Goal: Task Accomplishment & Management: Use online tool/utility

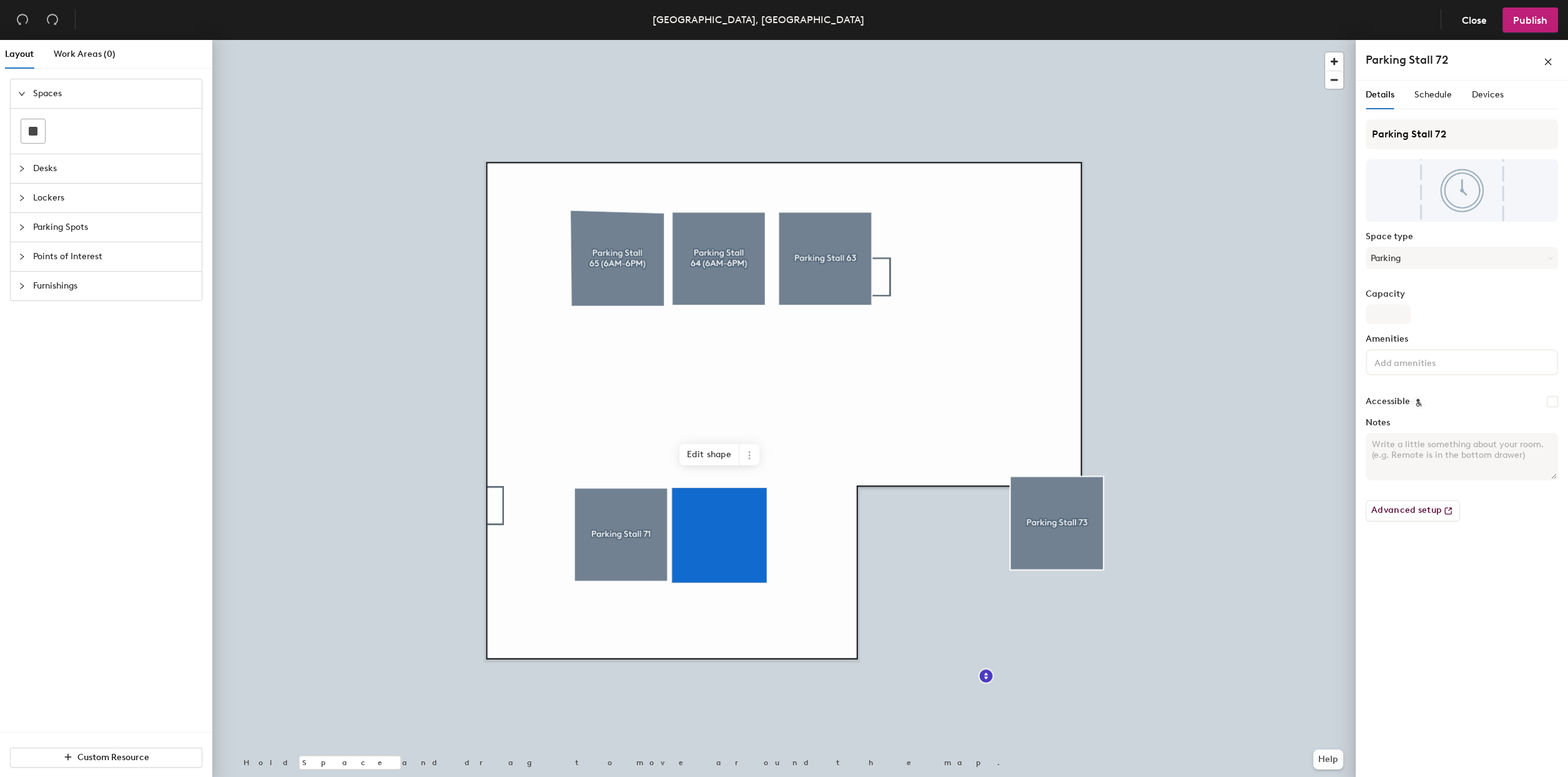
click at [1068, 40] on div at bounding box center [784, 40] width 1143 height 0
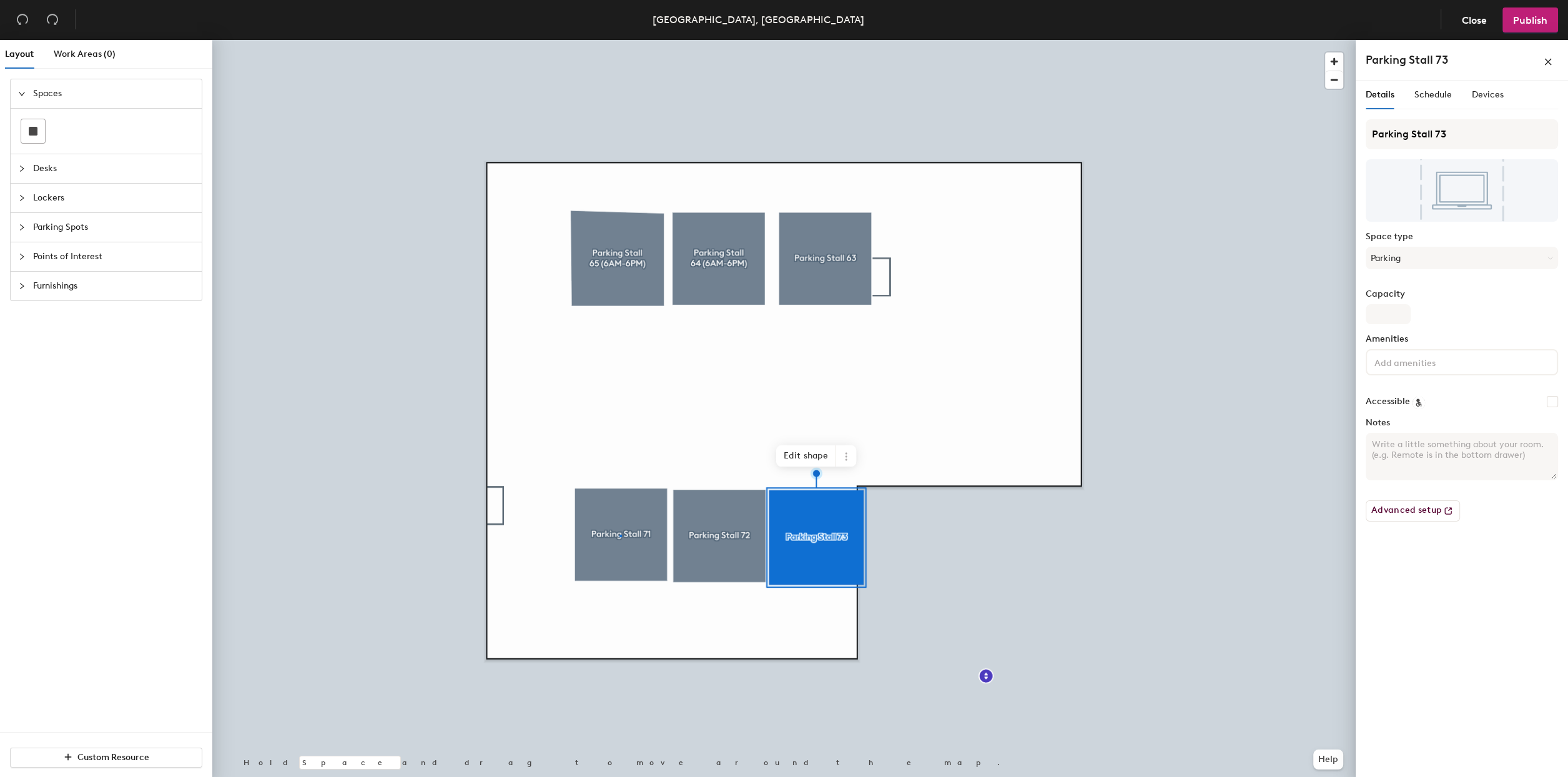
click at [619, 40] on div at bounding box center [784, 40] width 1143 height 0
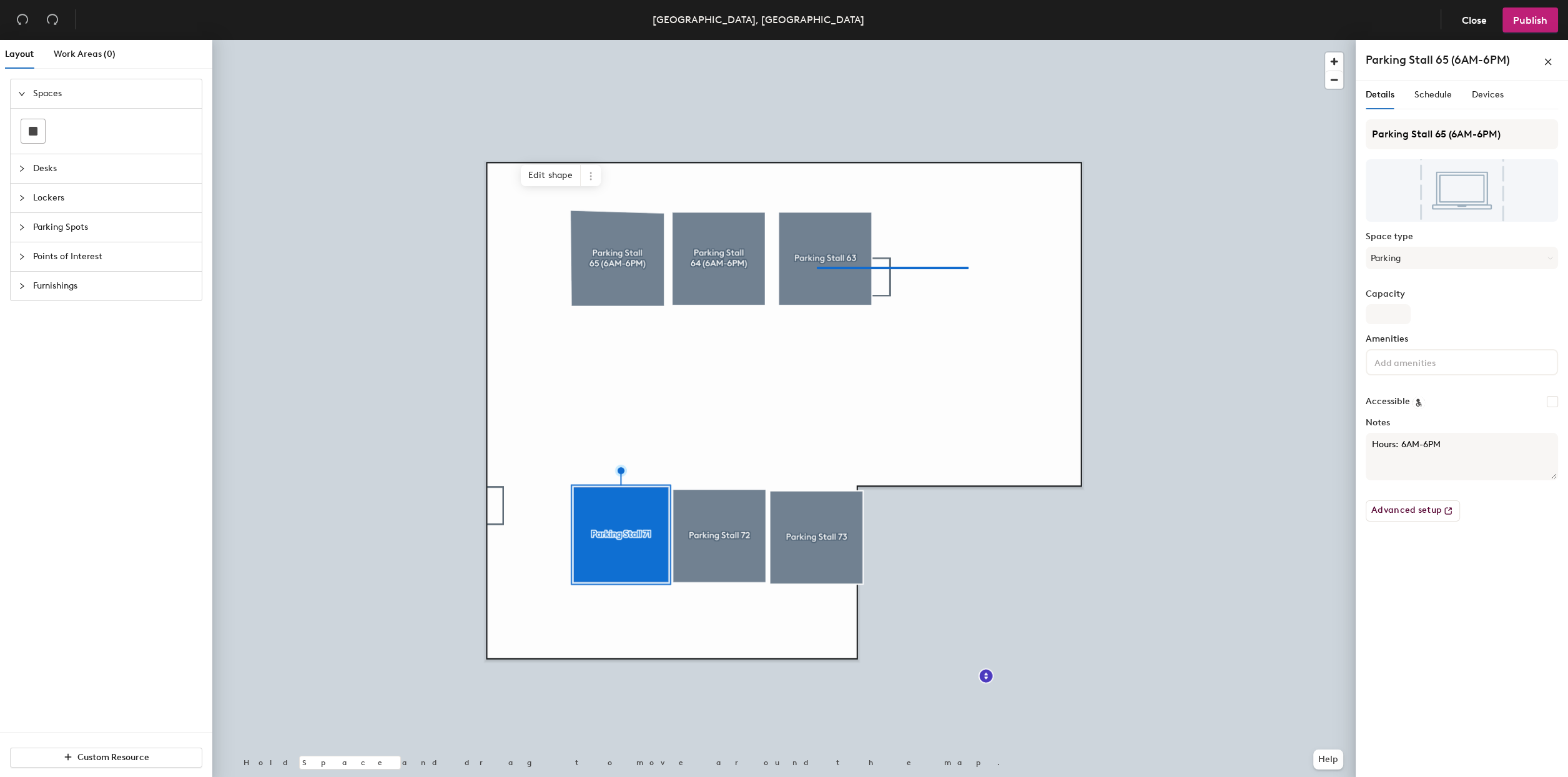
click at [968, 40] on div at bounding box center [784, 40] width 1143 height 0
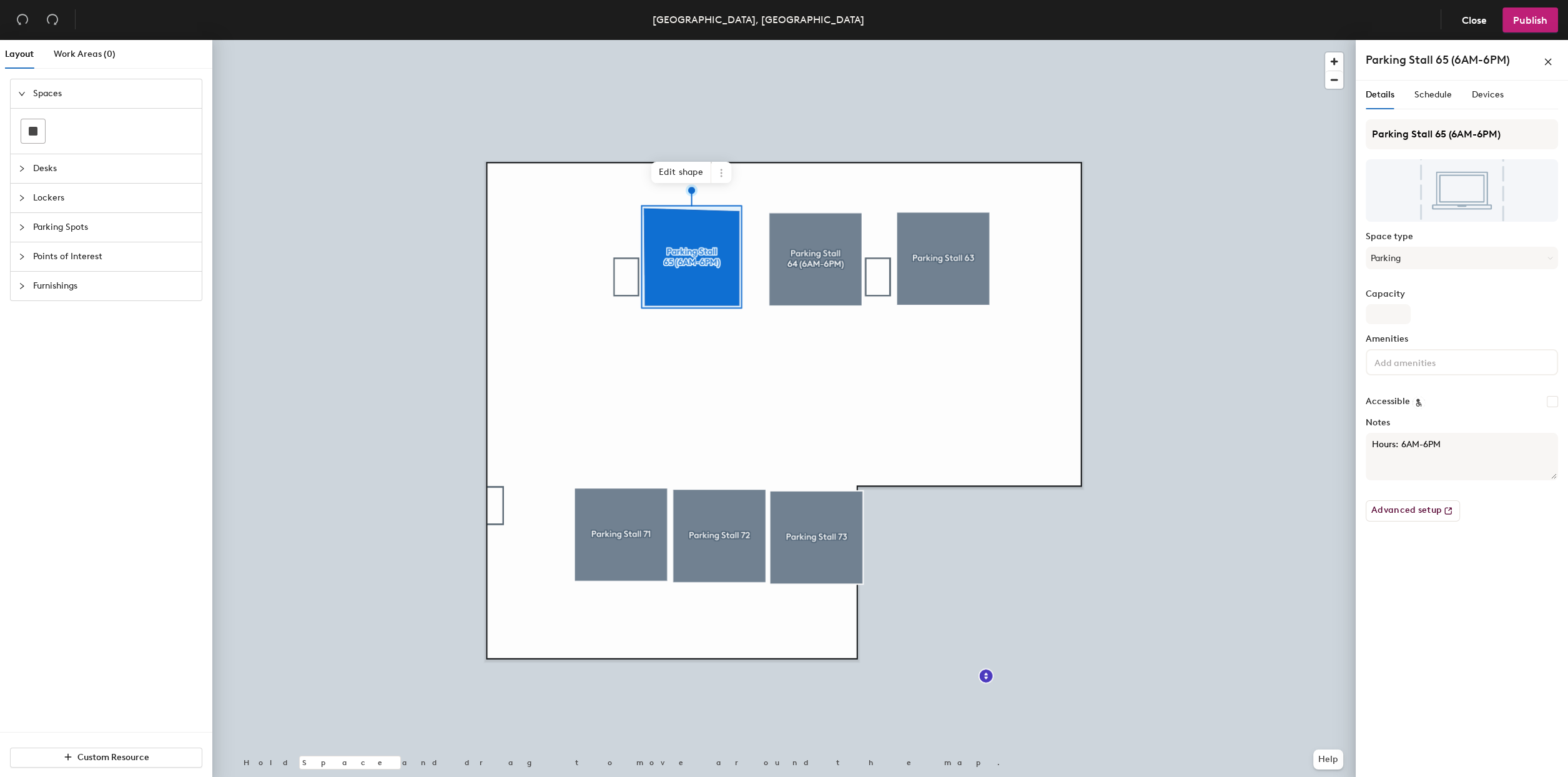
drag, startPoint x: 676, startPoint y: 173, endPoint x: 733, endPoint y: 197, distance: 61.8
click at [677, 173] on span "Edit shape" at bounding box center [682, 173] width 60 height 21
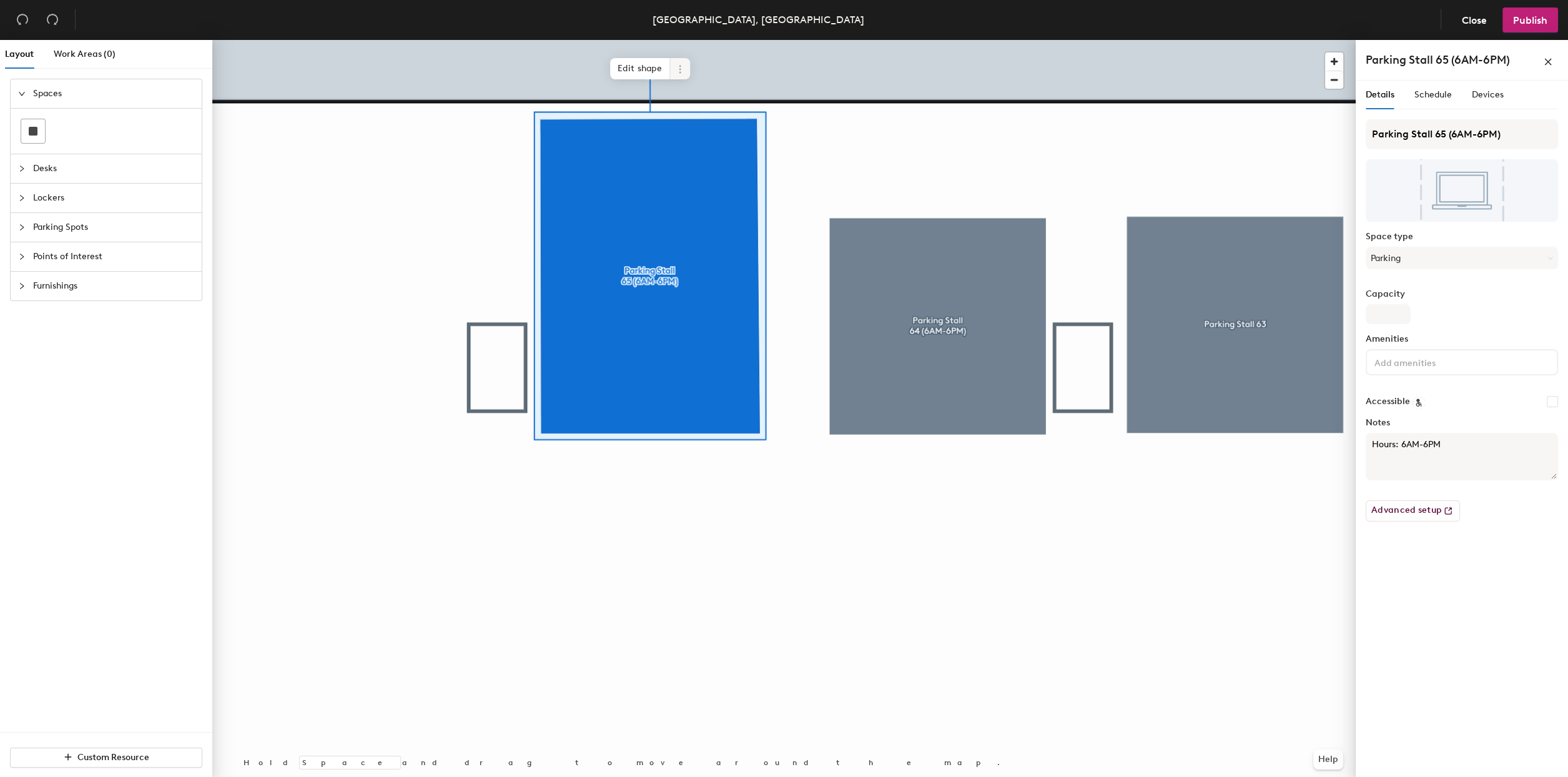
click at [672, 71] on span at bounding box center [680, 69] width 20 height 21
click at [675, 69] on icon at bounding box center [680, 69] width 10 height 10
click at [644, 71] on span "Edit shape" at bounding box center [640, 69] width 60 height 21
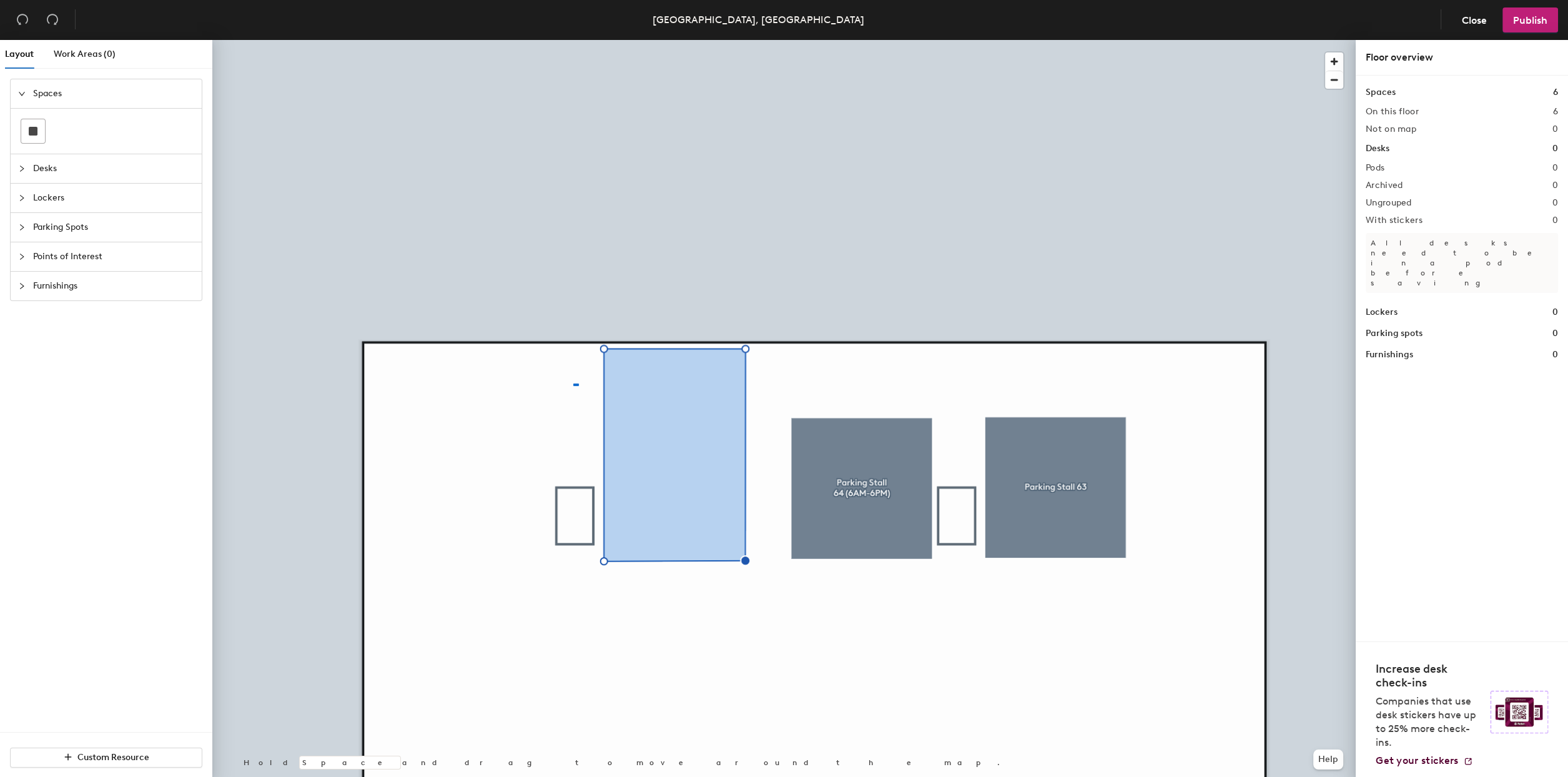
click at [572, 40] on div at bounding box center [784, 40] width 1143 height 0
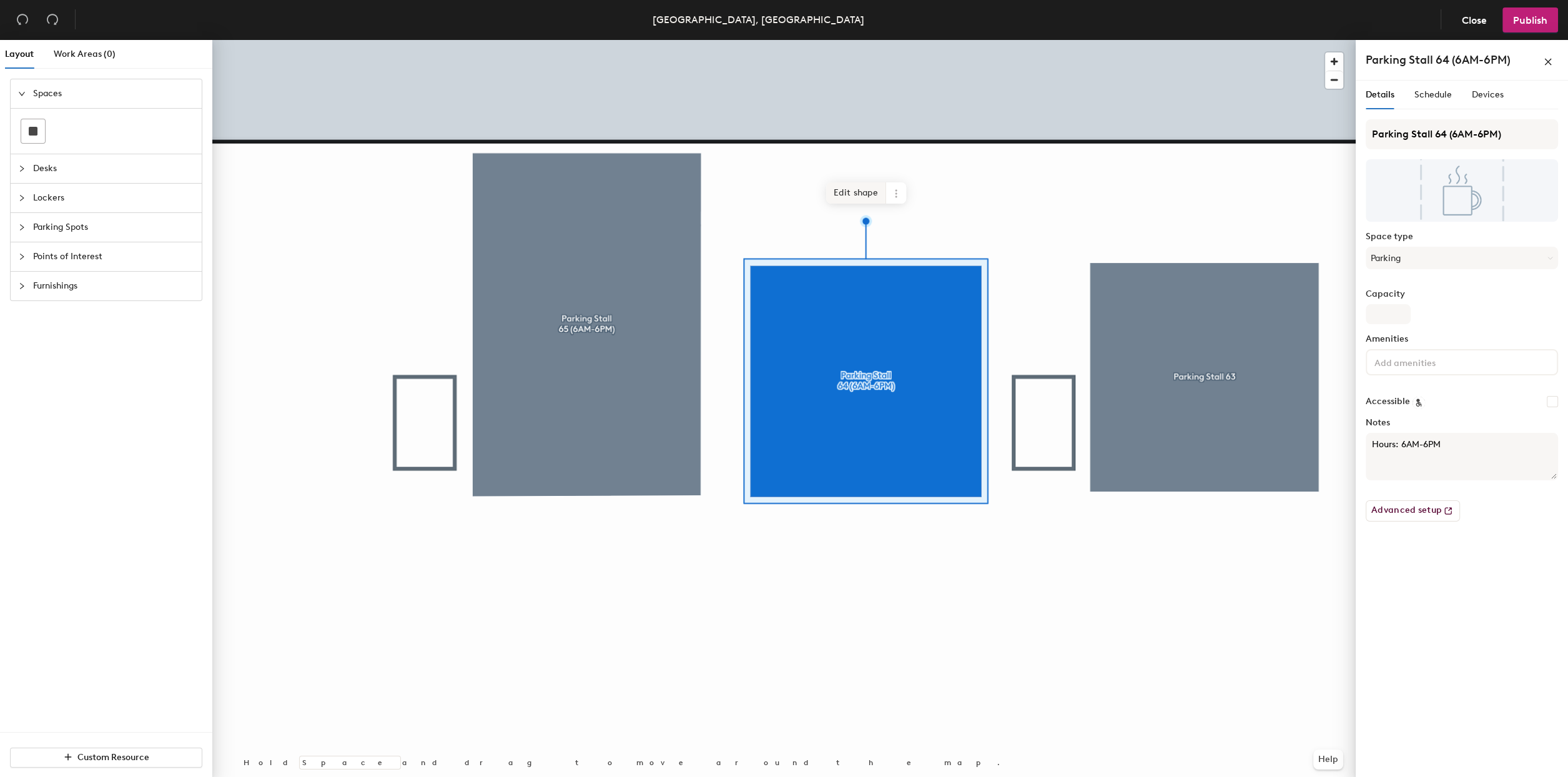
click at [860, 193] on span "Edit shape" at bounding box center [856, 193] width 60 height 21
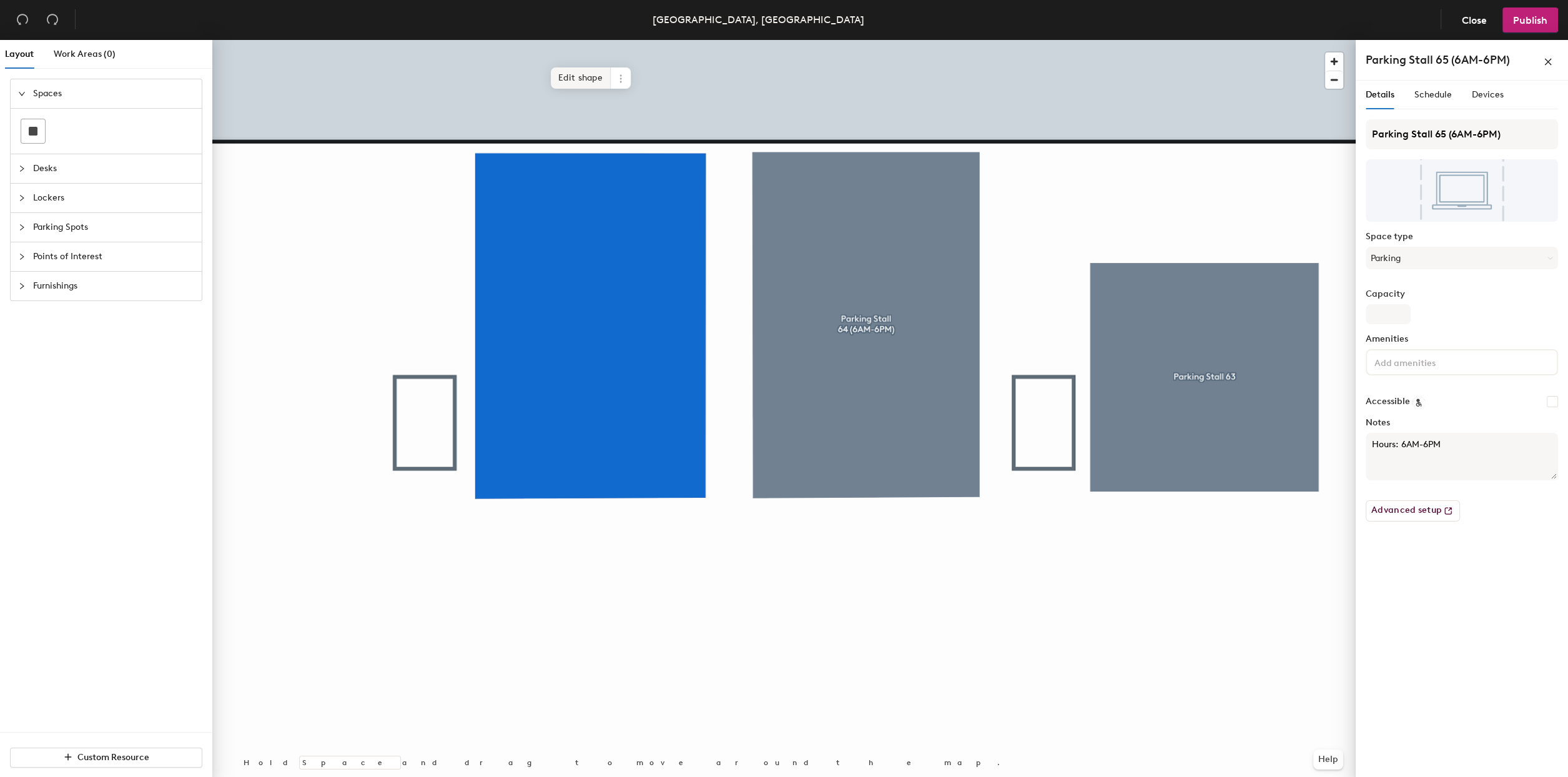
click at [575, 77] on span "Edit shape" at bounding box center [581, 78] width 60 height 21
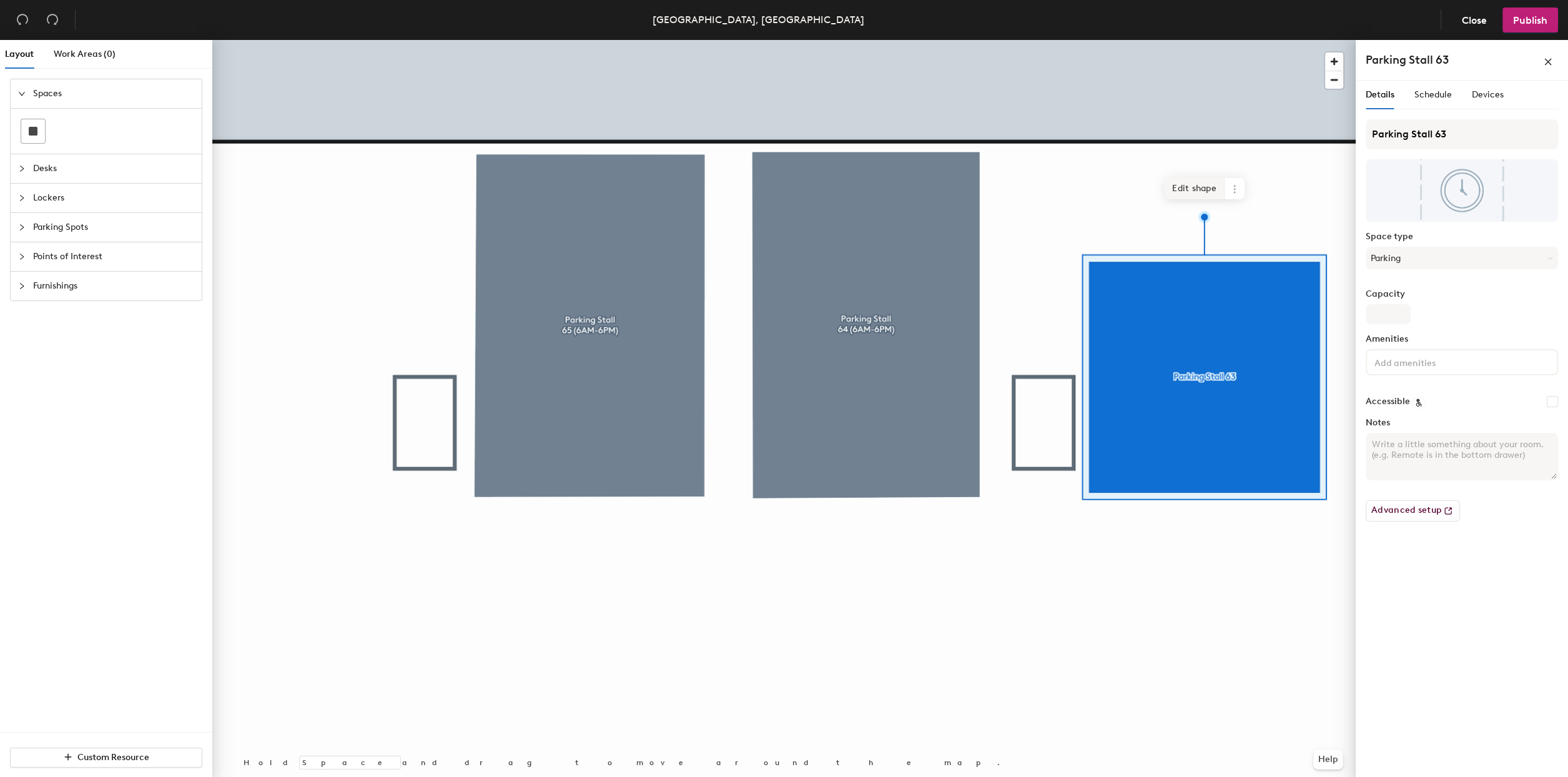
click at [1201, 186] on span "Edit shape" at bounding box center [1194, 188] width 60 height 21
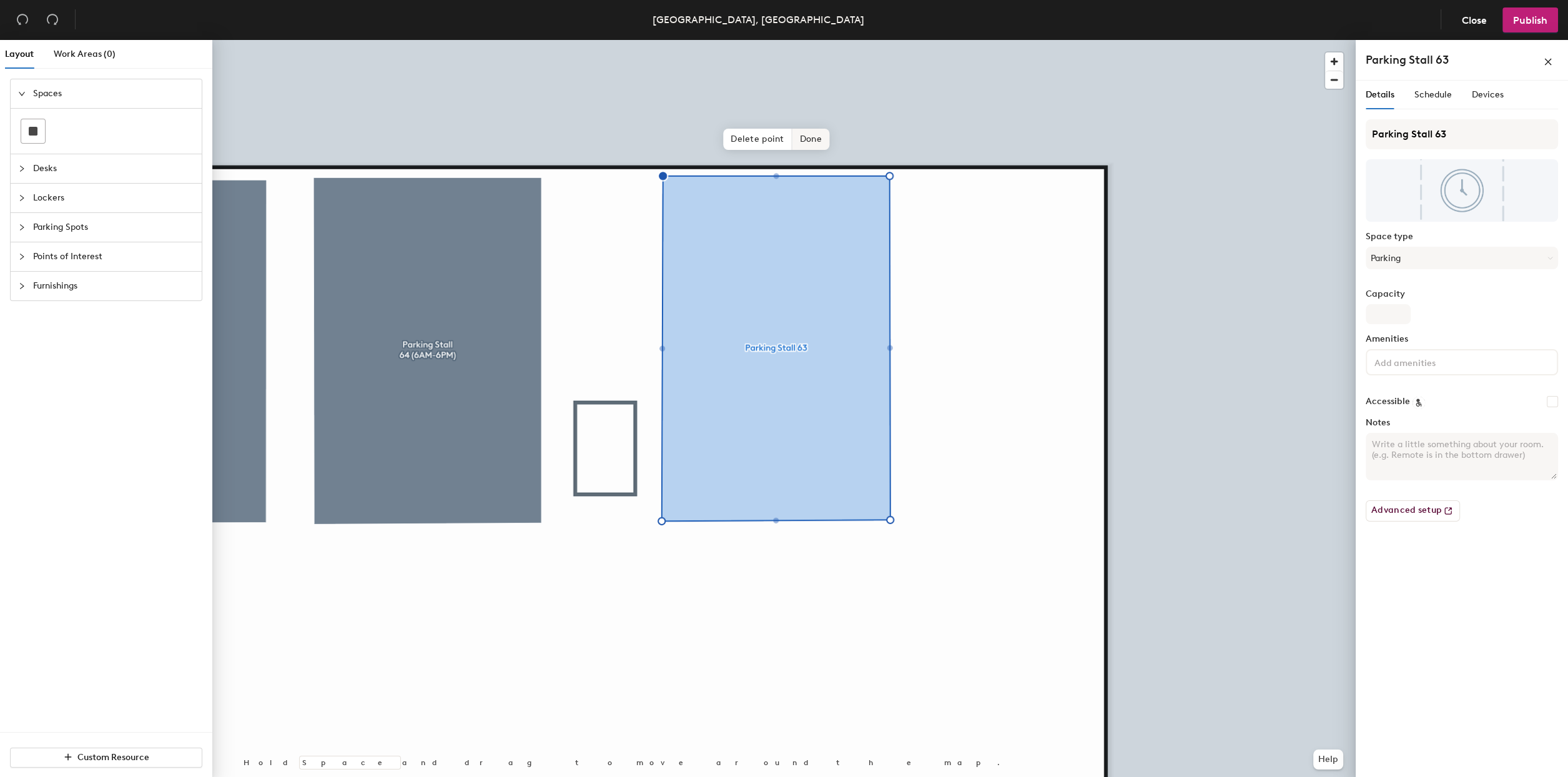
click at [816, 132] on span "Done" at bounding box center [811, 139] width 37 height 21
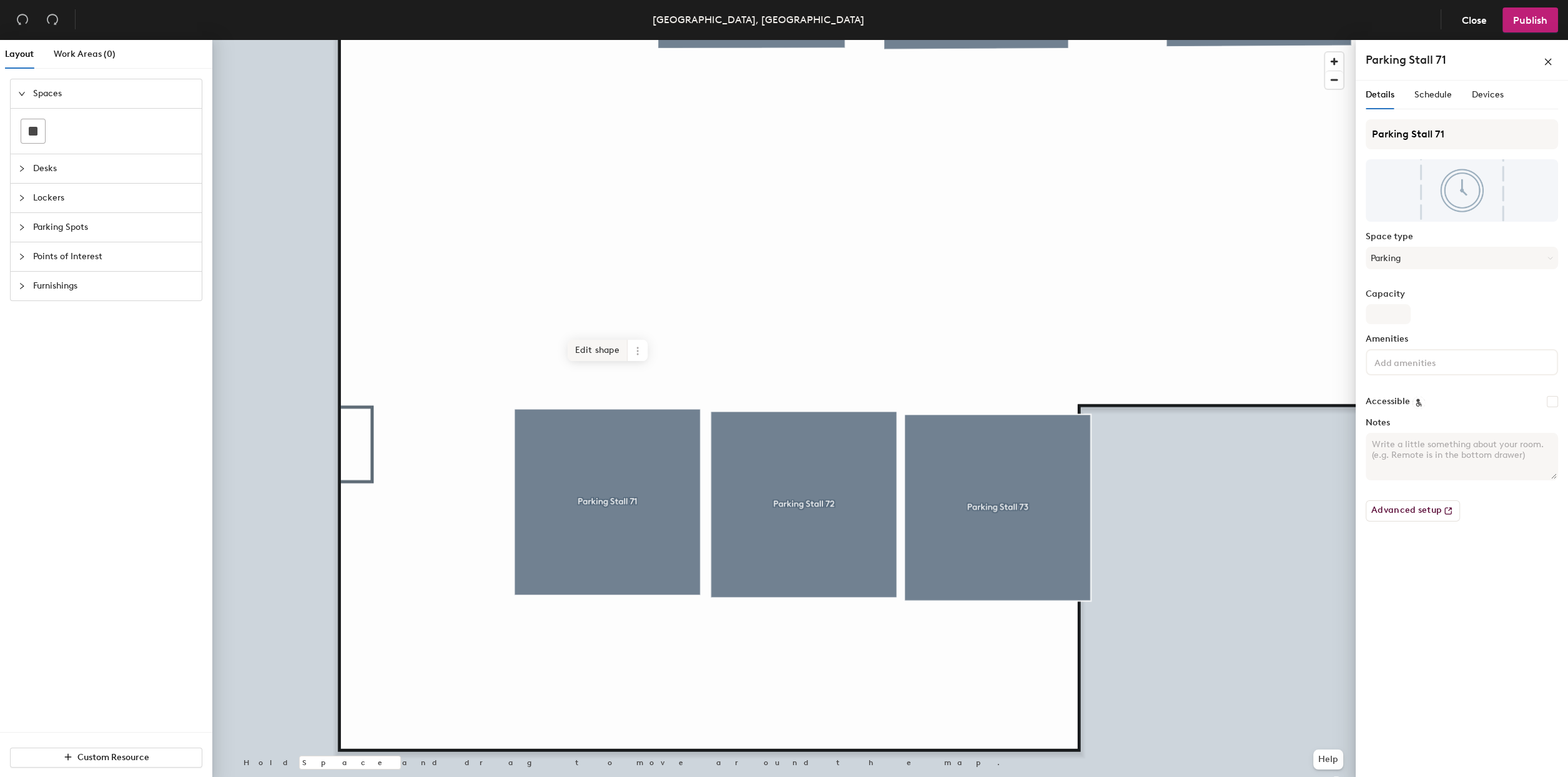
click at [584, 347] on span "Edit shape" at bounding box center [598, 351] width 60 height 21
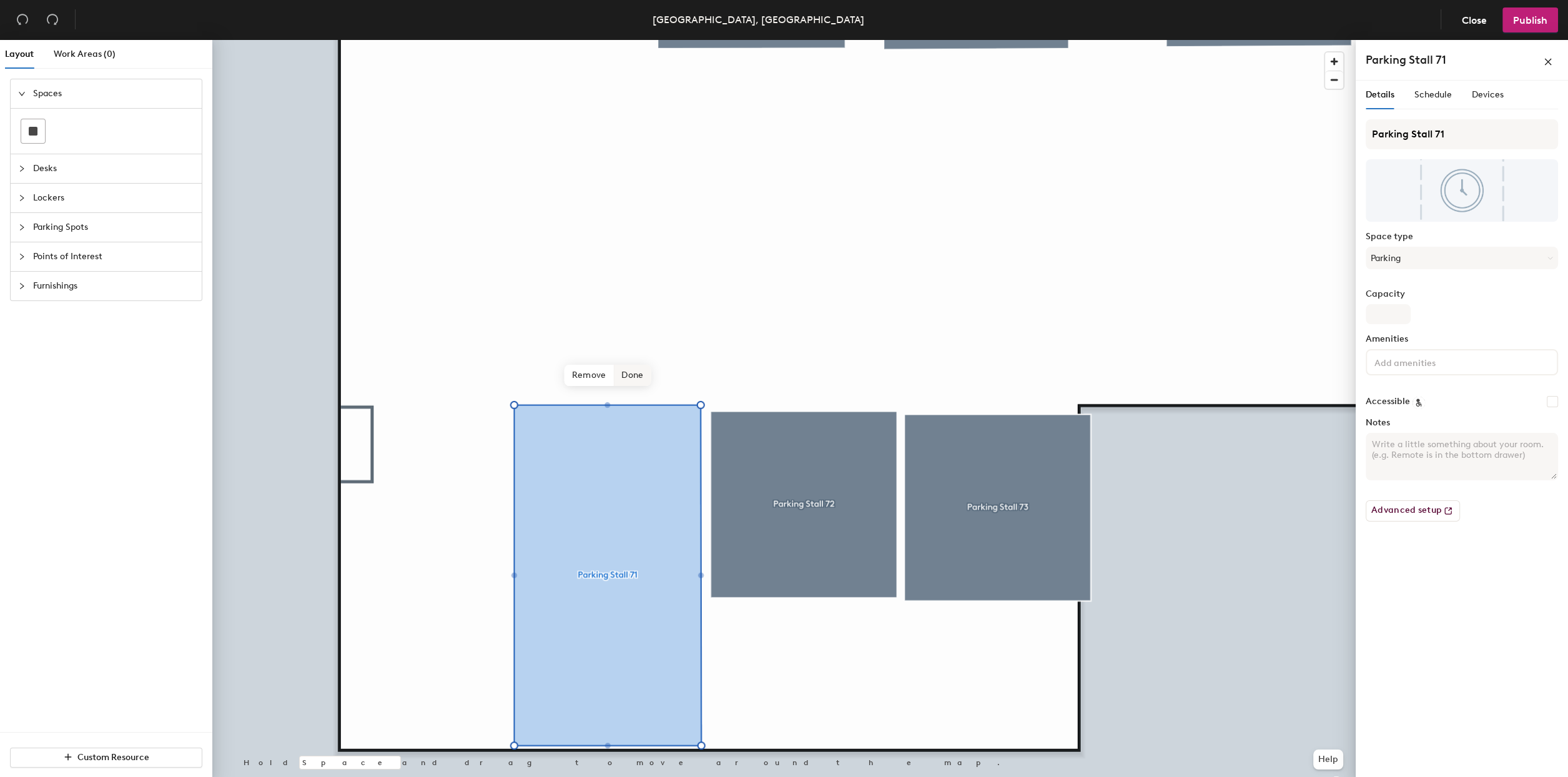
click at [636, 374] on span "Done" at bounding box center [632, 376] width 37 height 21
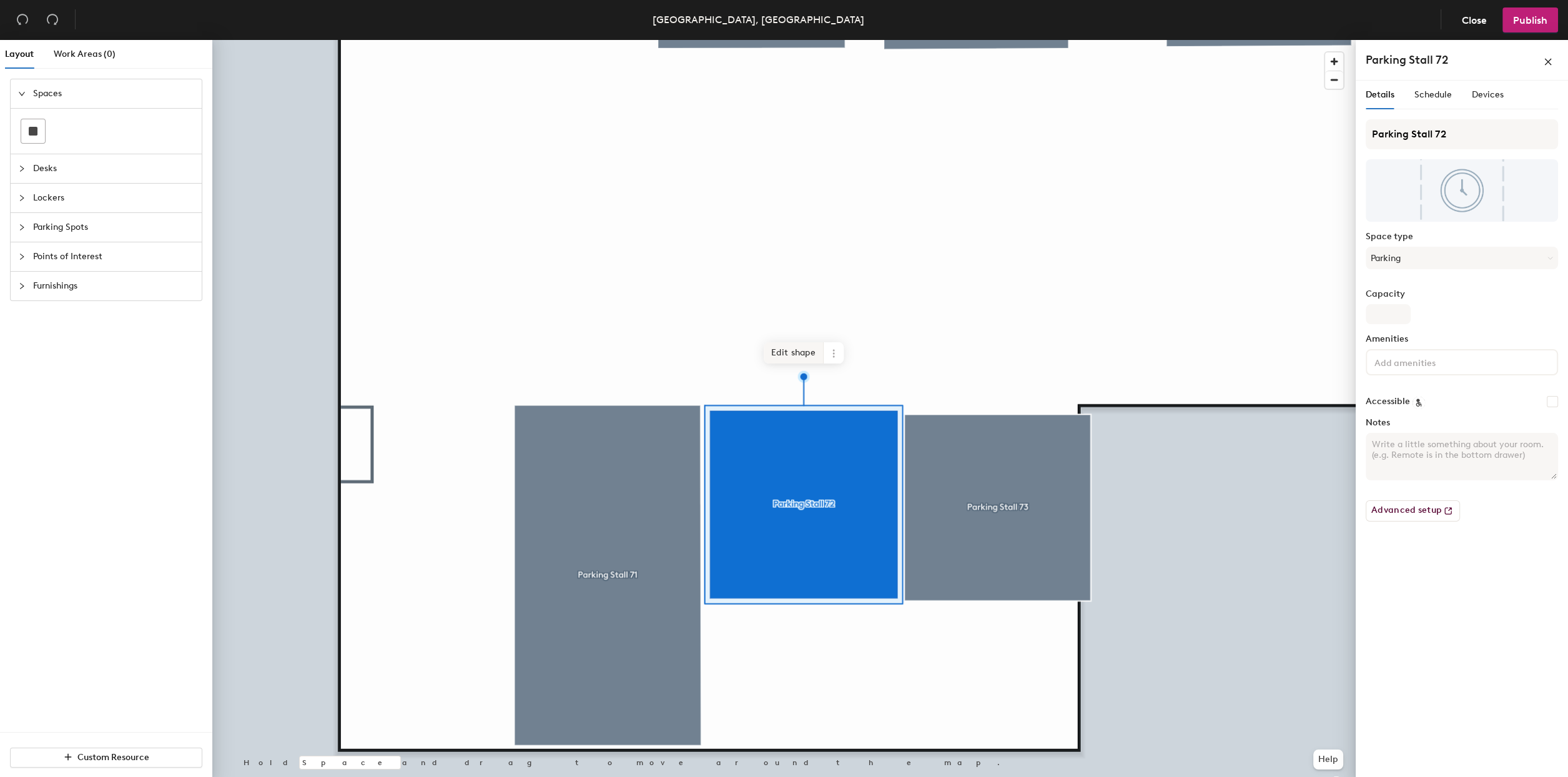
click at [797, 356] on span "Edit shape" at bounding box center [793, 353] width 60 height 21
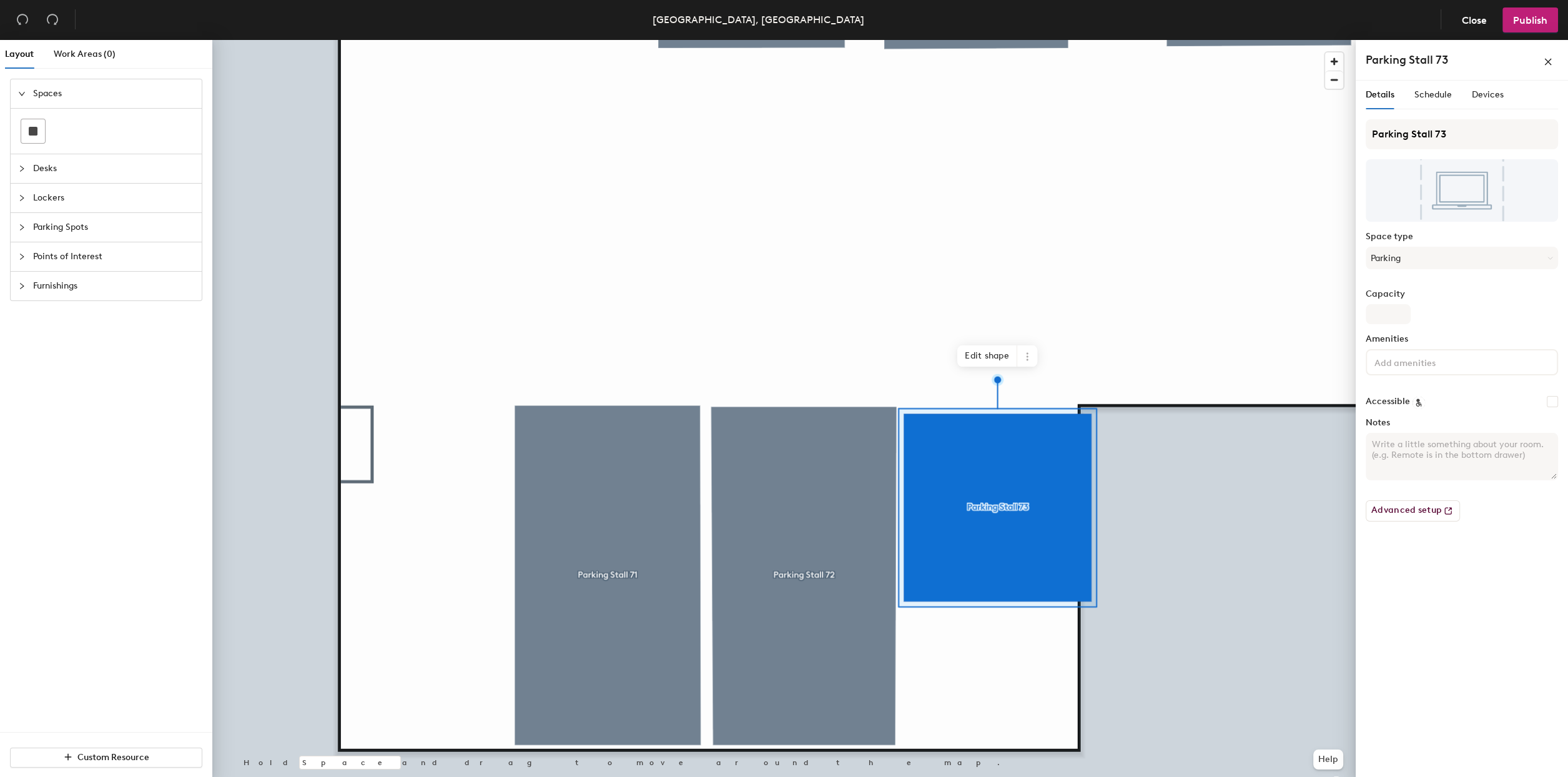
click at [595, 40] on div at bounding box center [784, 40] width 1143 height 0
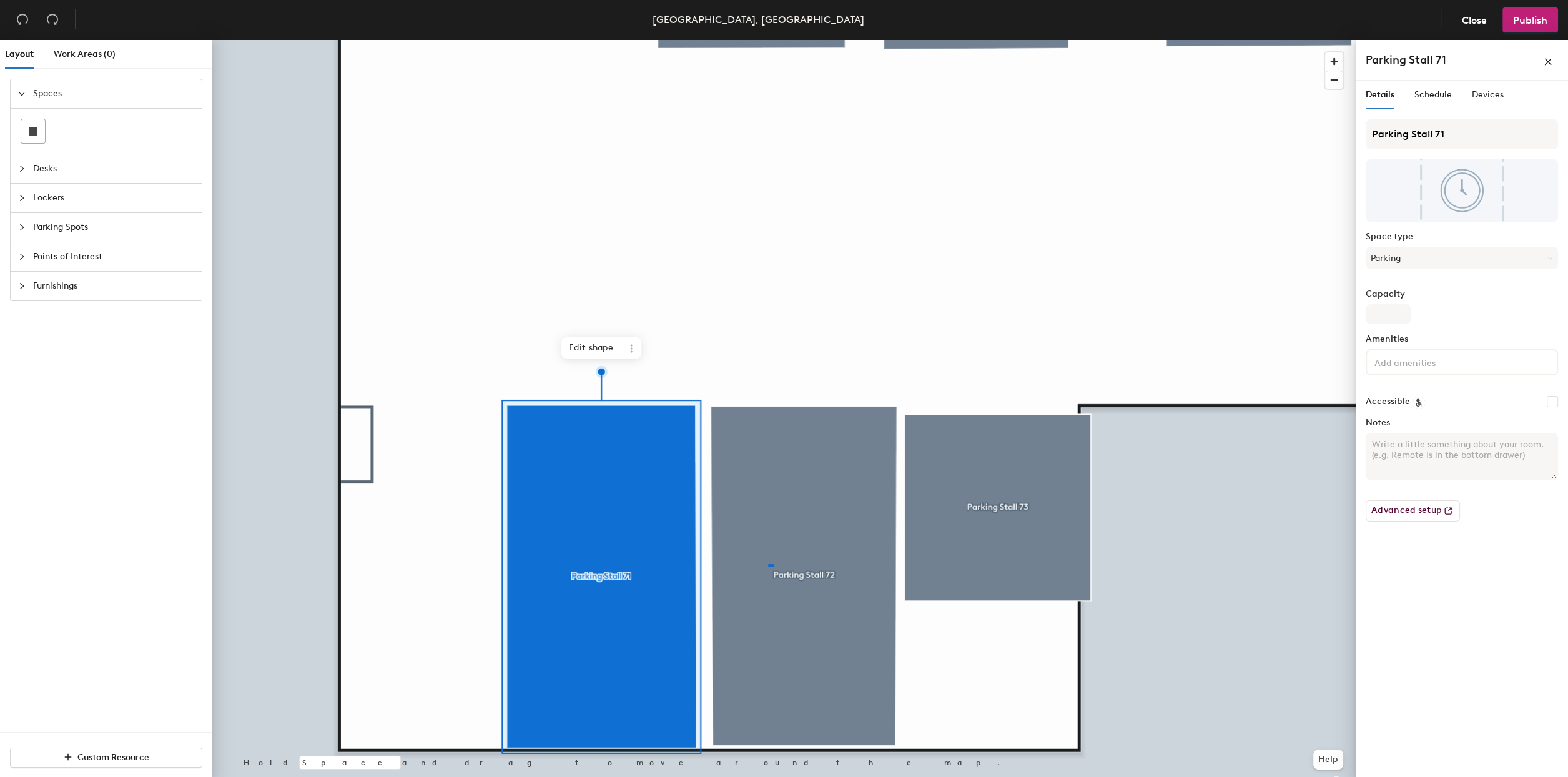
click at [768, 40] on div at bounding box center [784, 40] width 1143 height 0
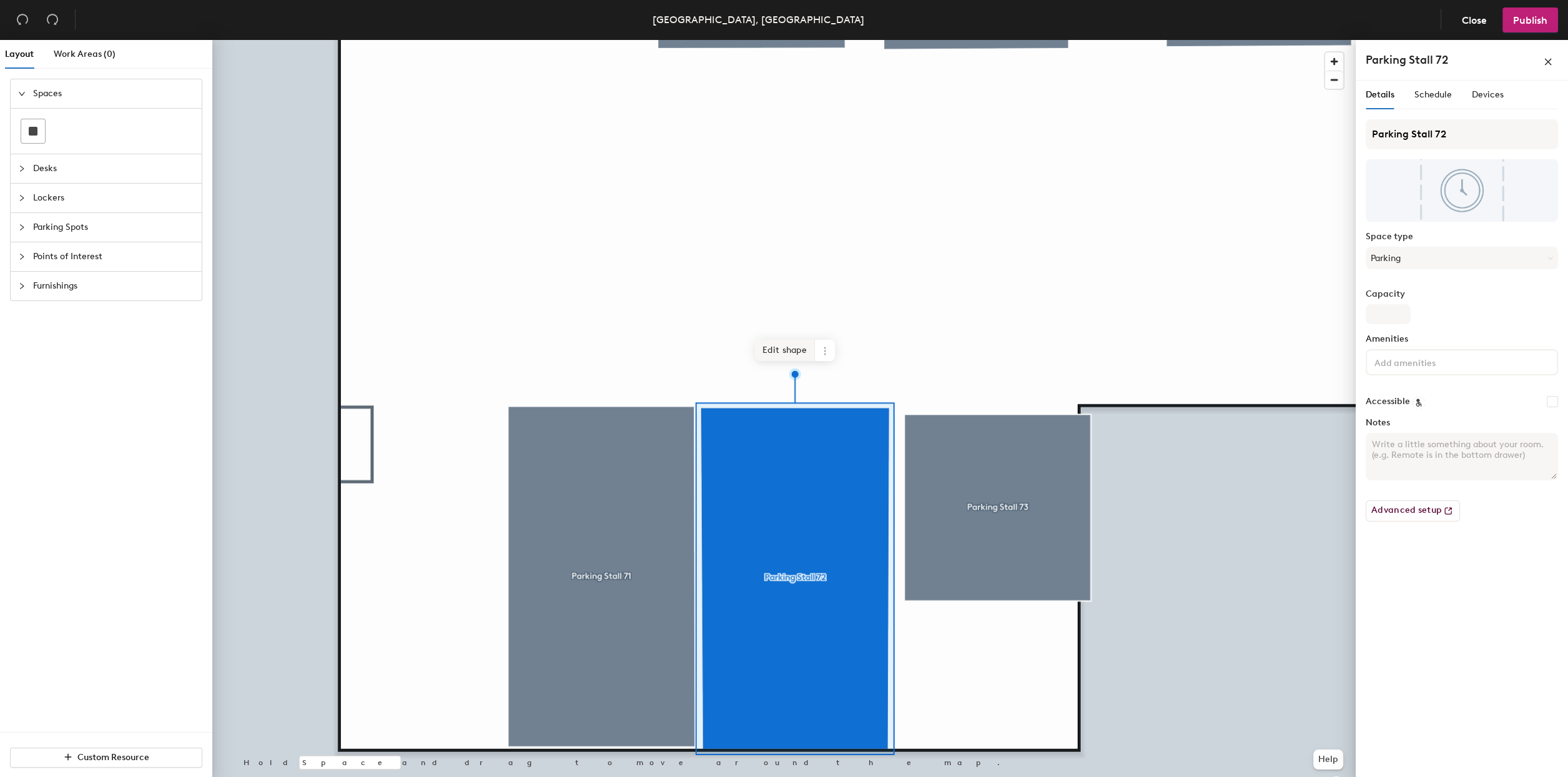
click at [784, 350] on span "Edit shape" at bounding box center [784, 351] width 60 height 21
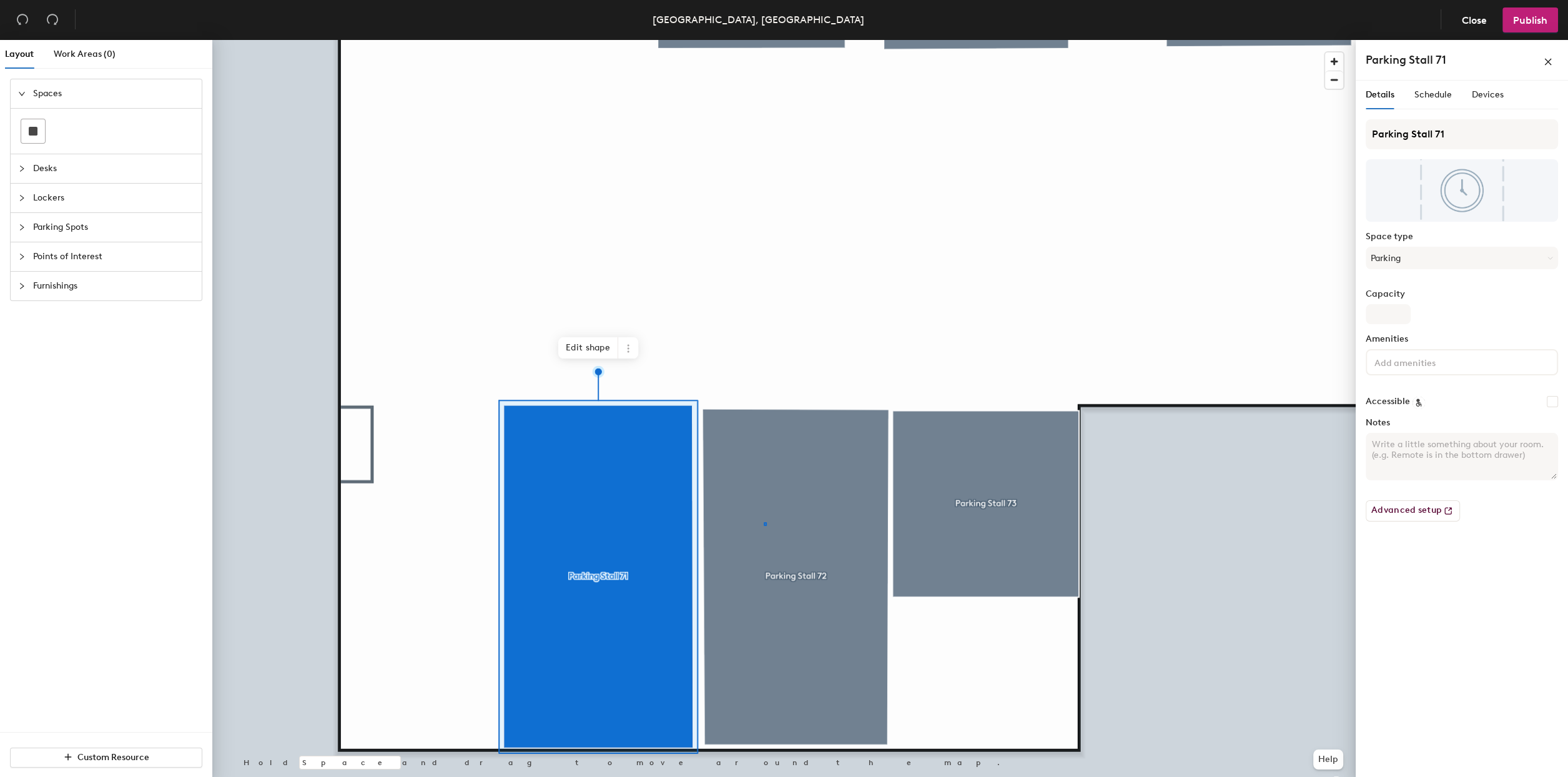
click at [763, 40] on div at bounding box center [784, 40] width 1143 height 0
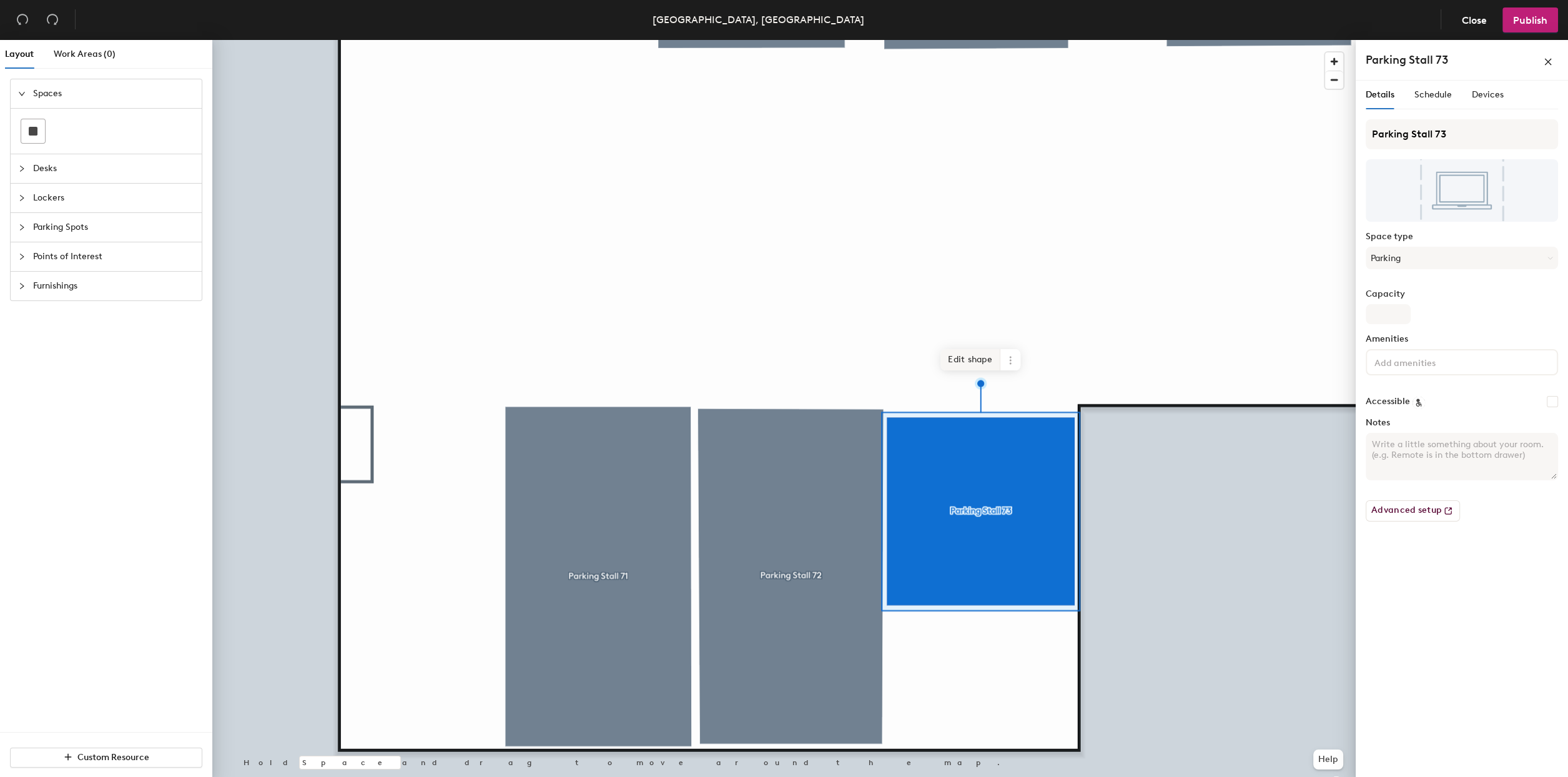
click at [951, 366] on span "Edit shape" at bounding box center [970, 359] width 60 height 21
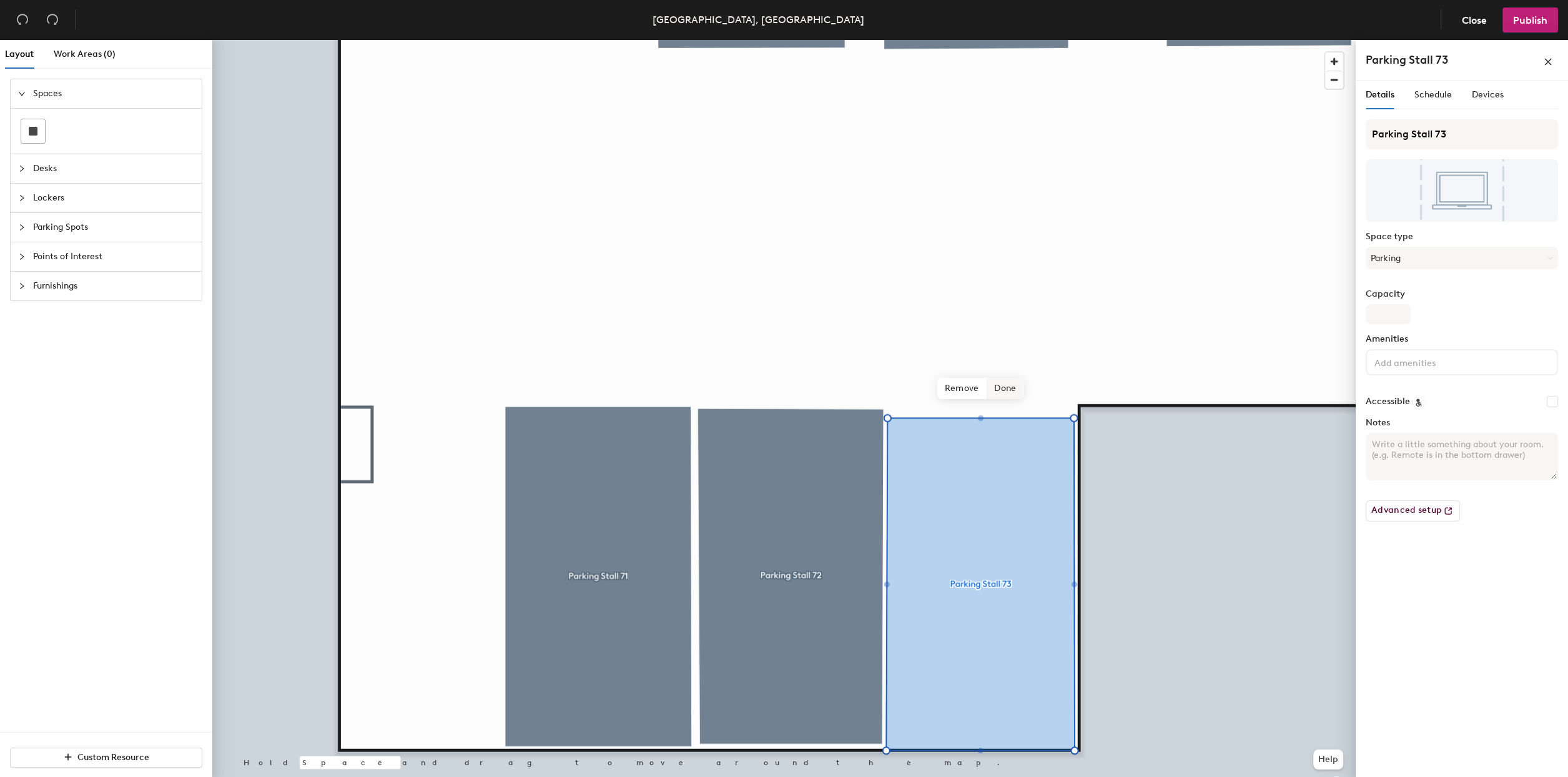
click at [994, 386] on span "Done" at bounding box center [1005, 388] width 37 height 21
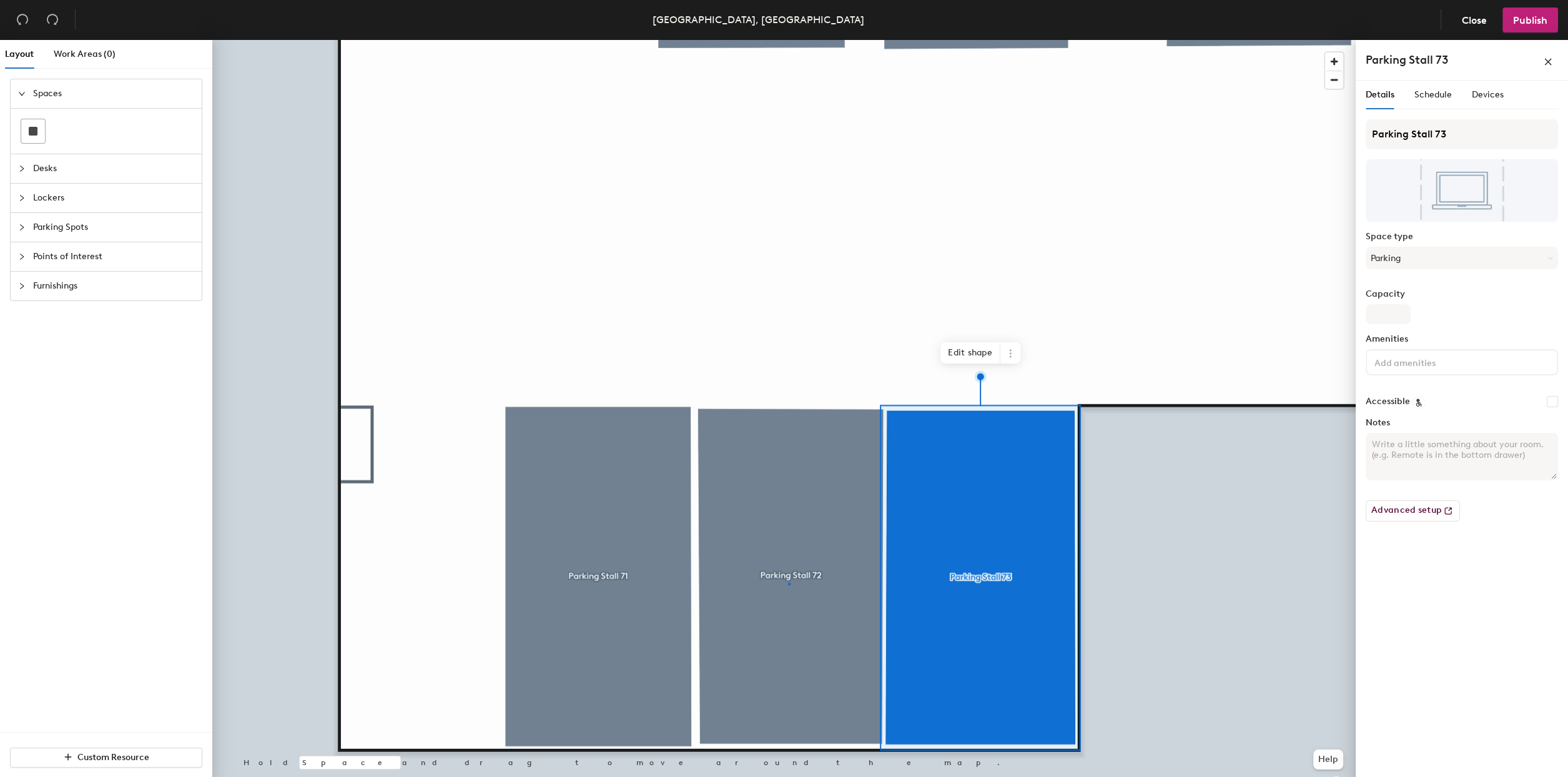
click at [788, 40] on div at bounding box center [784, 40] width 1143 height 0
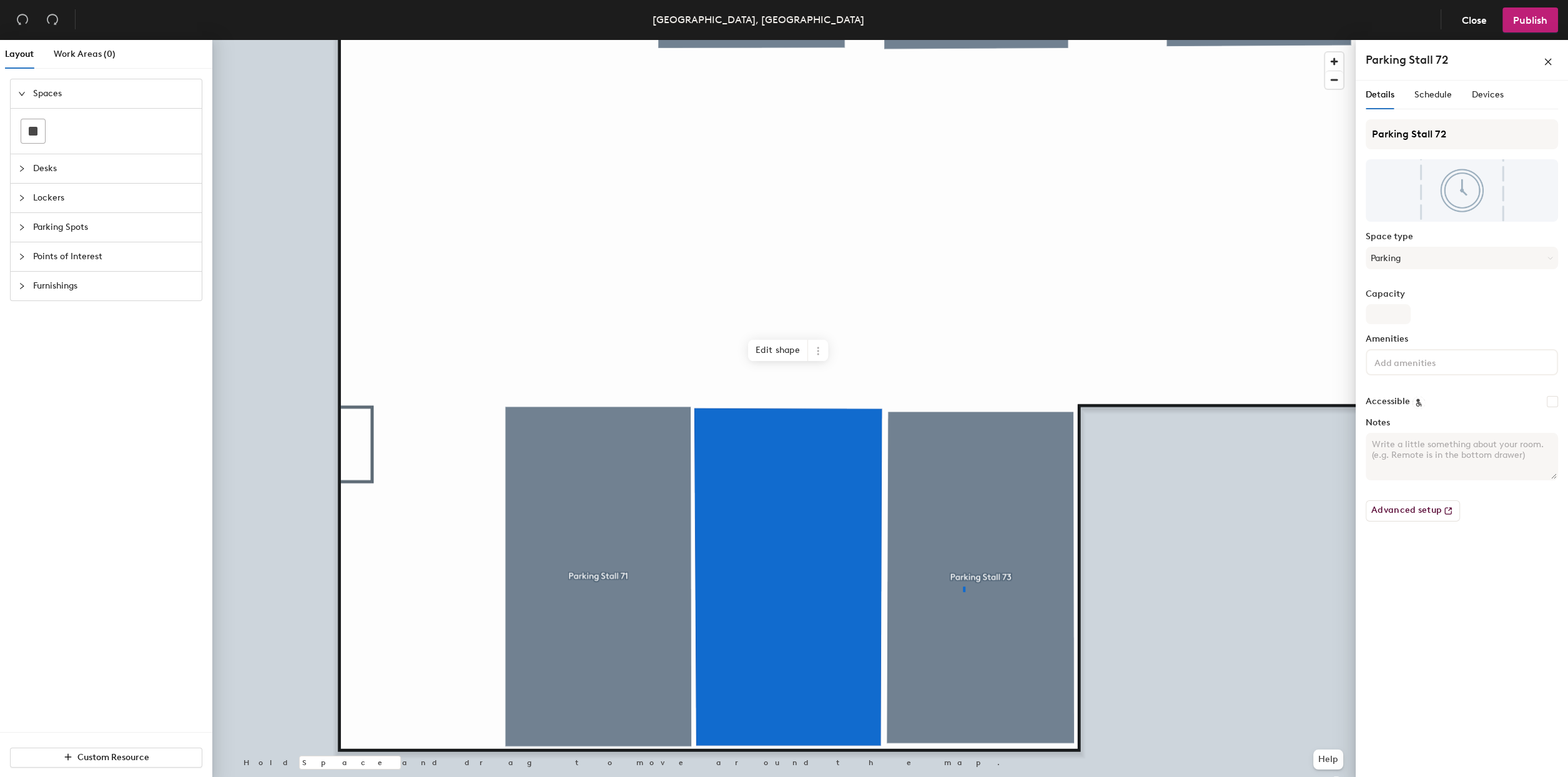
click at [963, 40] on div at bounding box center [784, 40] width 1143 height 0
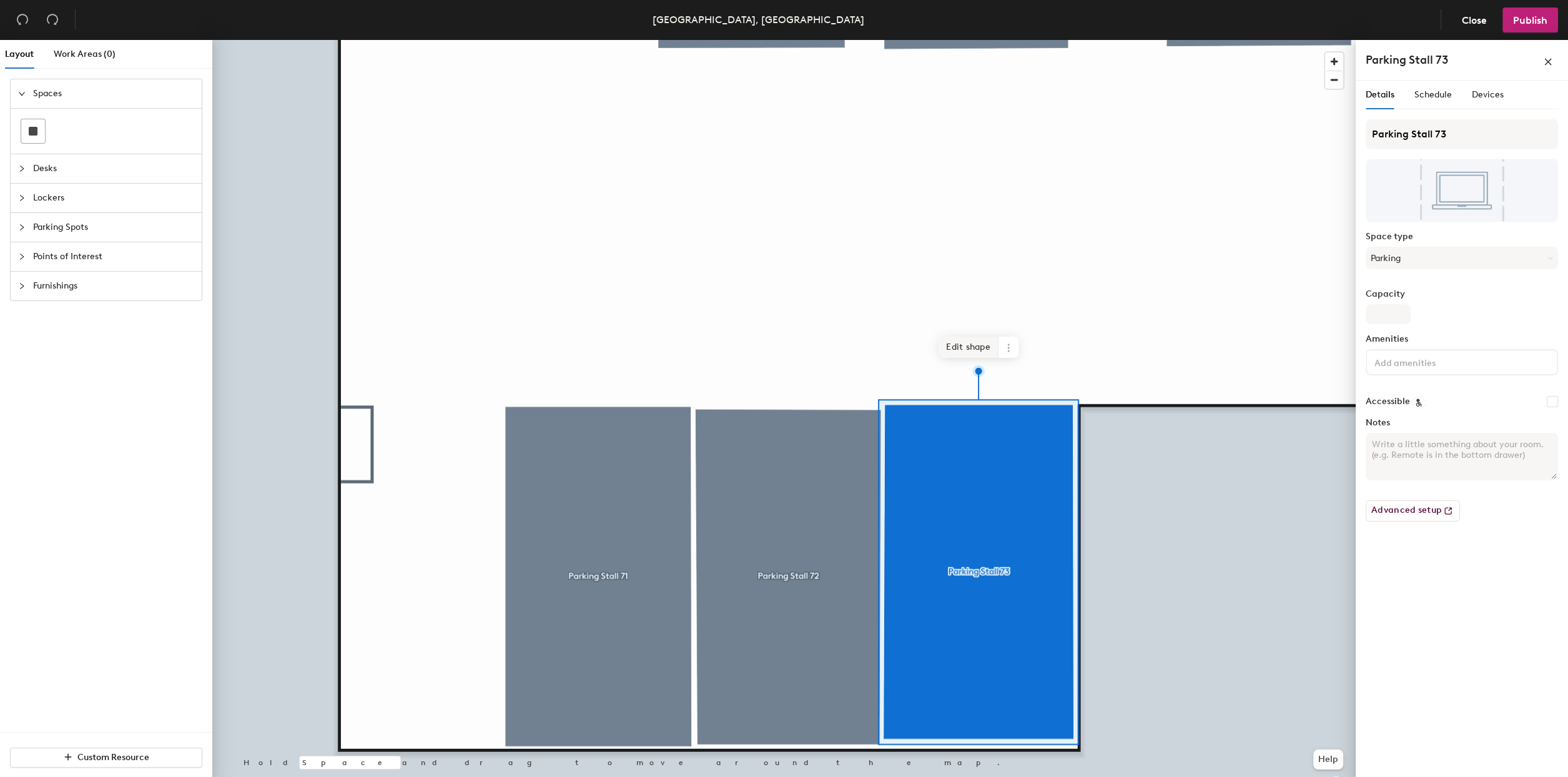
click at [972, 349] on span "Edit shape" at bounding box center [968, 348] width 60 height 21
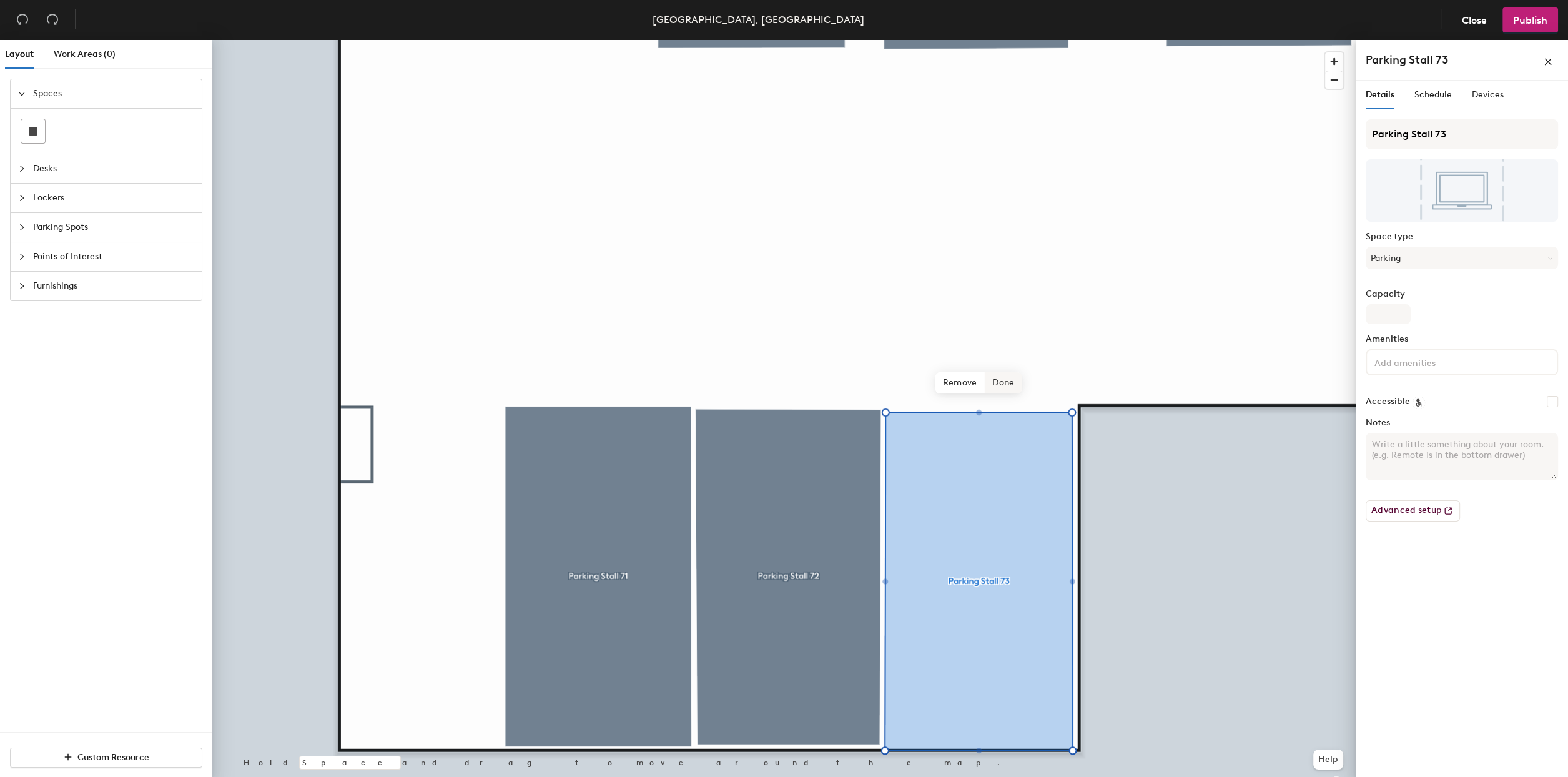
click at [1014, 383] on span "Done" at bounding box center [1003, 383] width 37 height 21
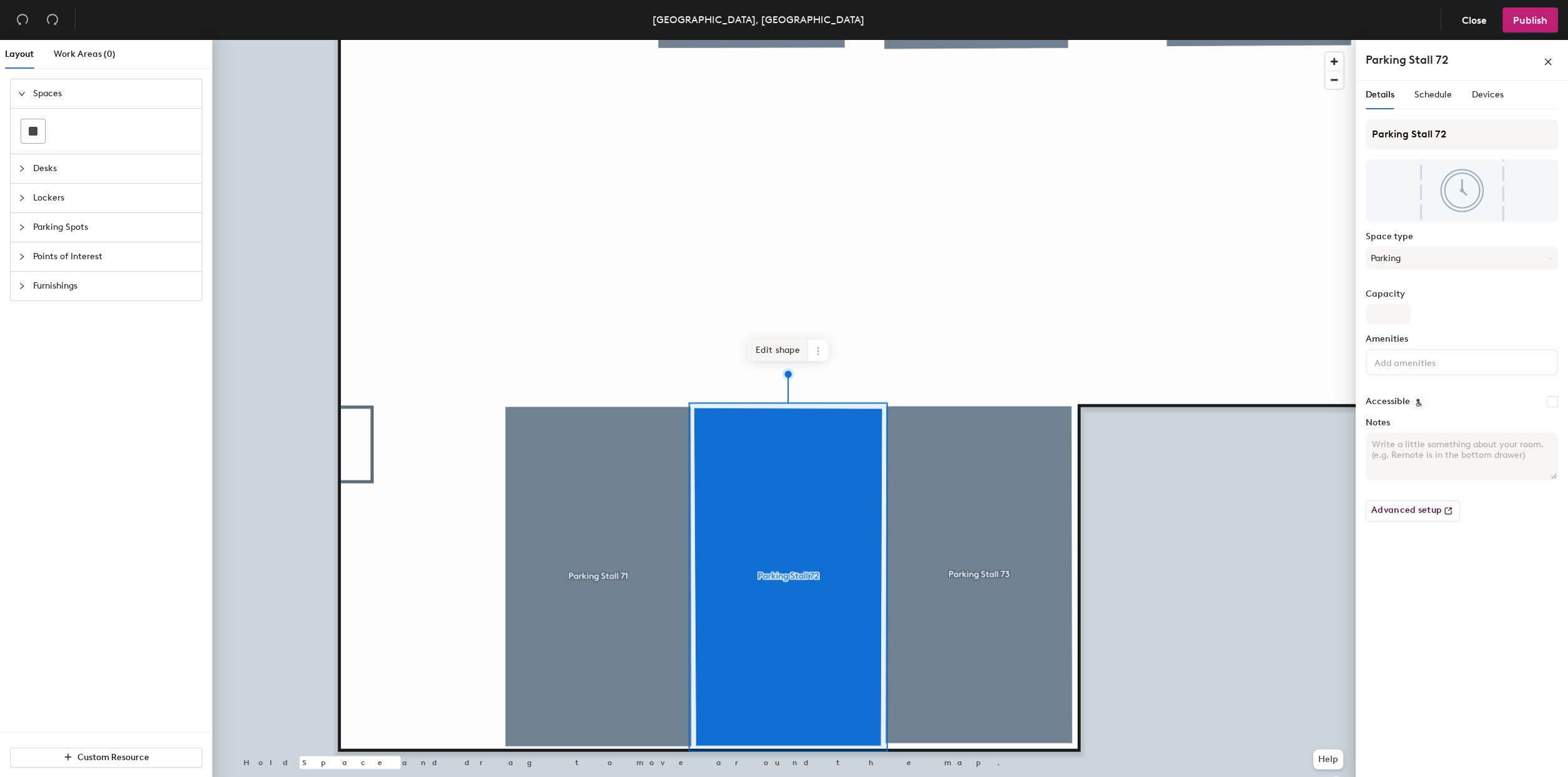
click at [780, 349] on span "Edit shape" at bounding box center [778, 351] width 60 height 21
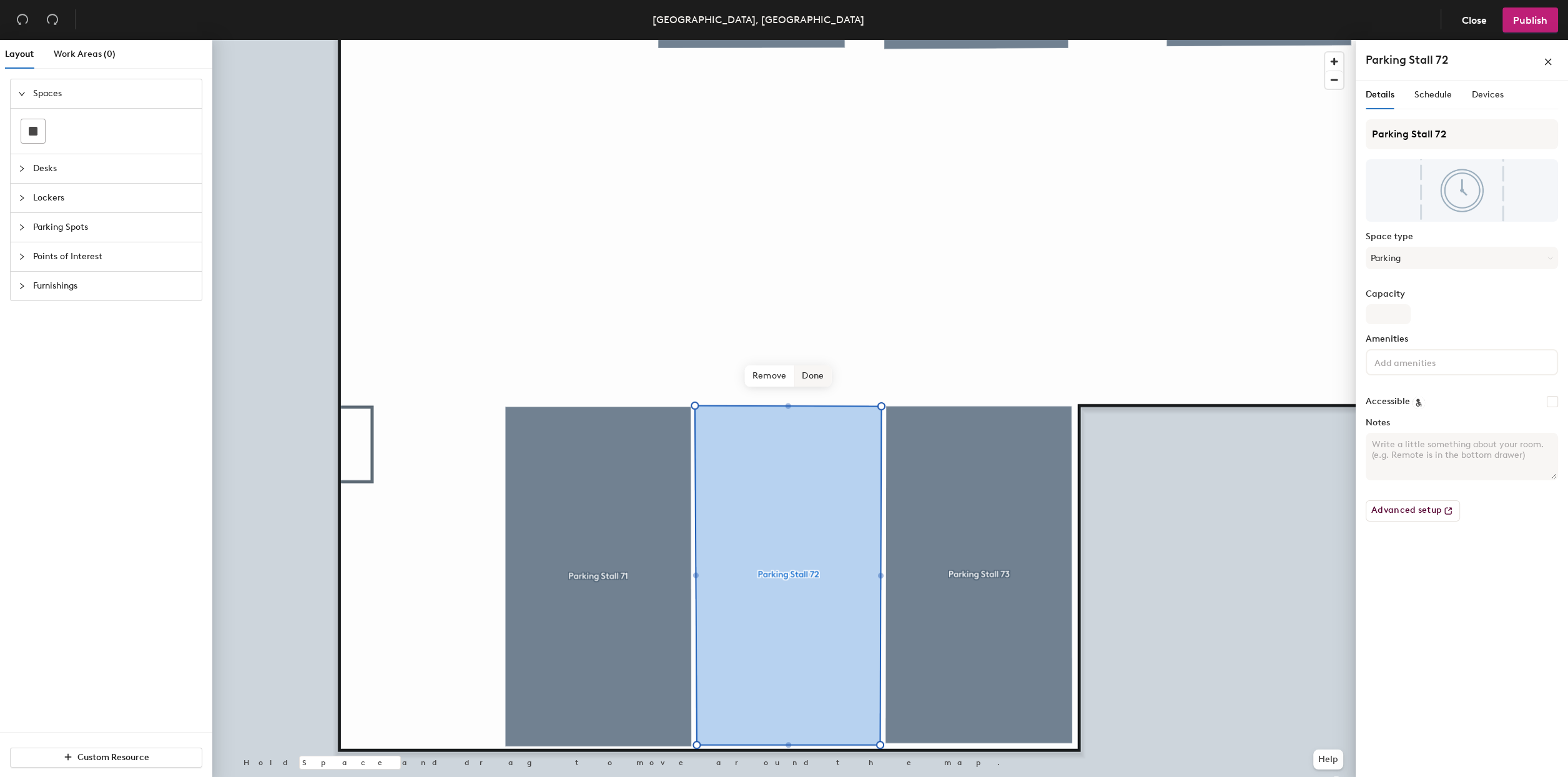
click at [817, 374] on span "Done" at bounding box center [813, 376] width 37 height 21
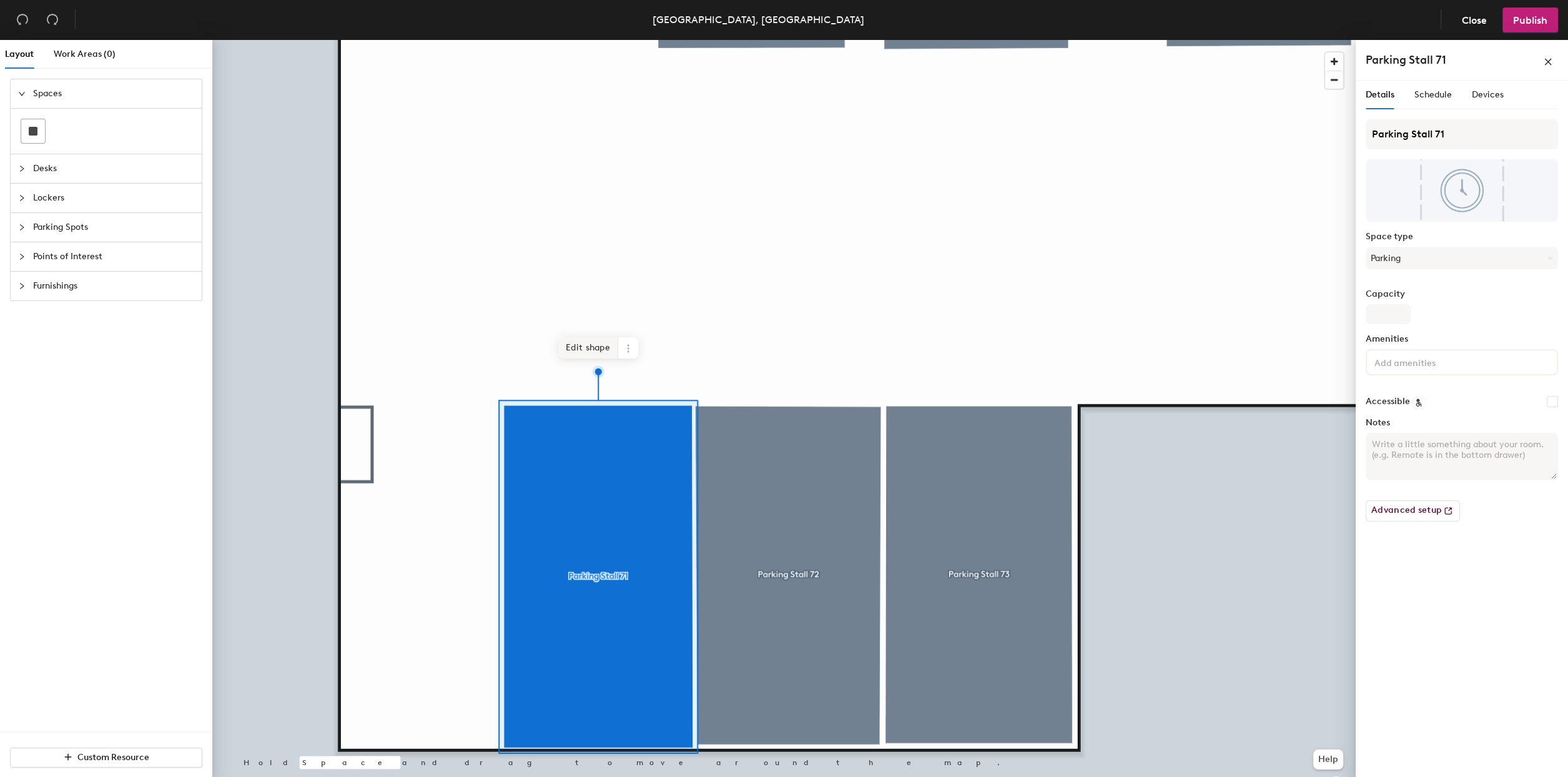
click at [593, 344] on span "Edit shape" at bounding box center [588, 348] width 60 height 21
click at [592, 337] on span "Edit shape" at bounding box center [587, 347] width 60 height 21
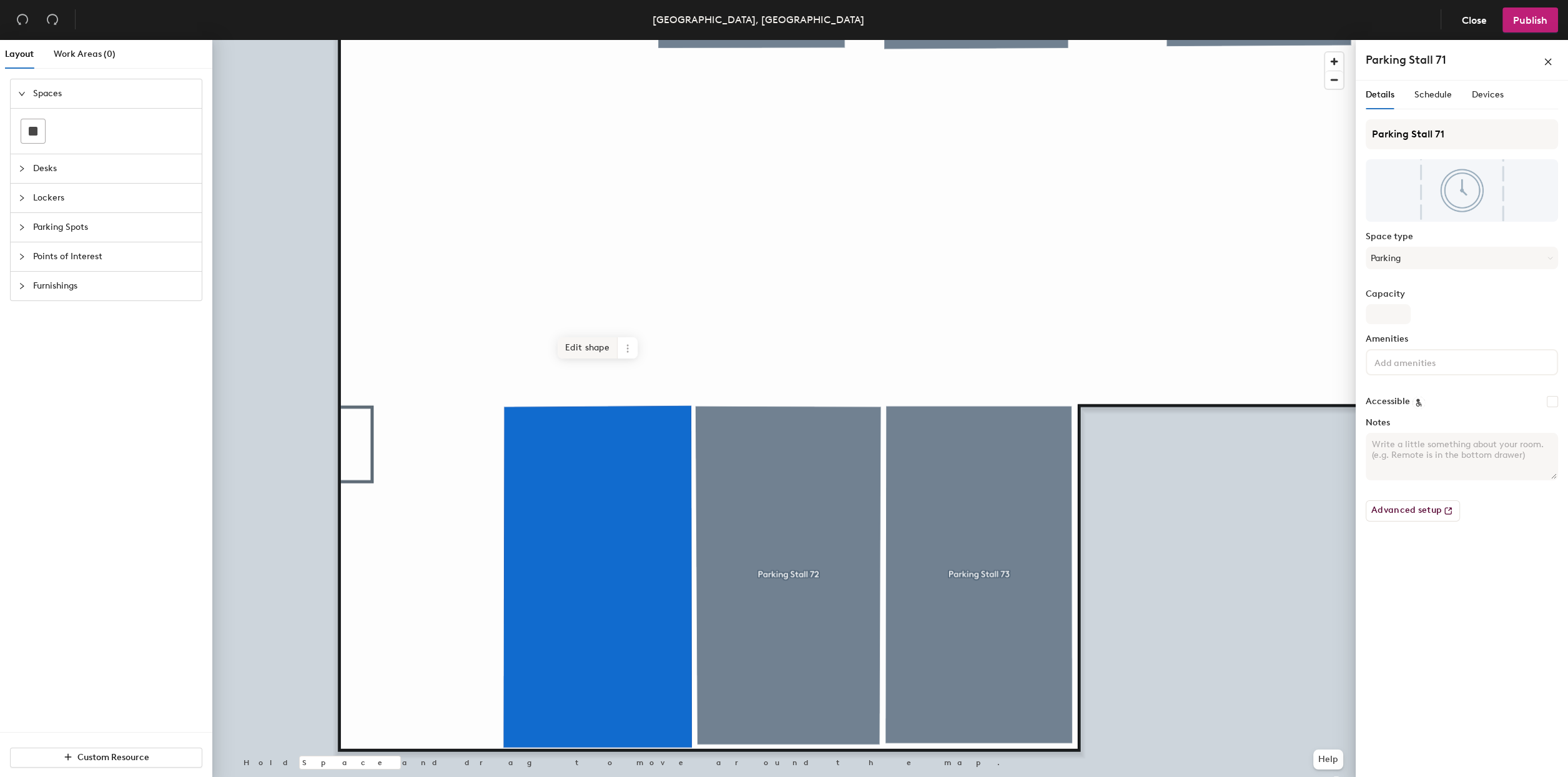
click at [566, 343] on span "Edit shape" at bounding box center [587, 348] width 60 height 21
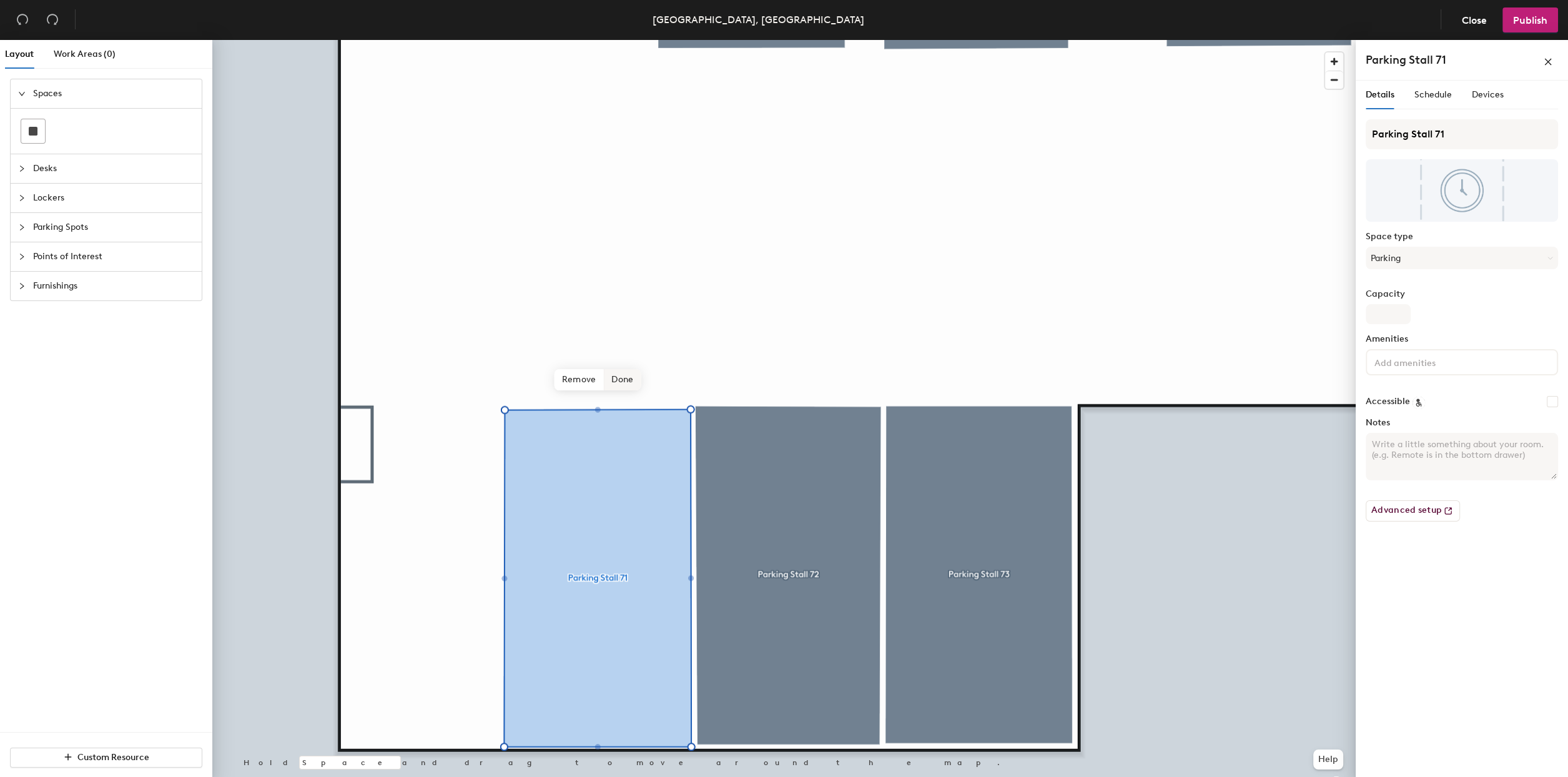
click at [630, 379] on span "Done" at bounding box center [622, 380] width 37 height 21
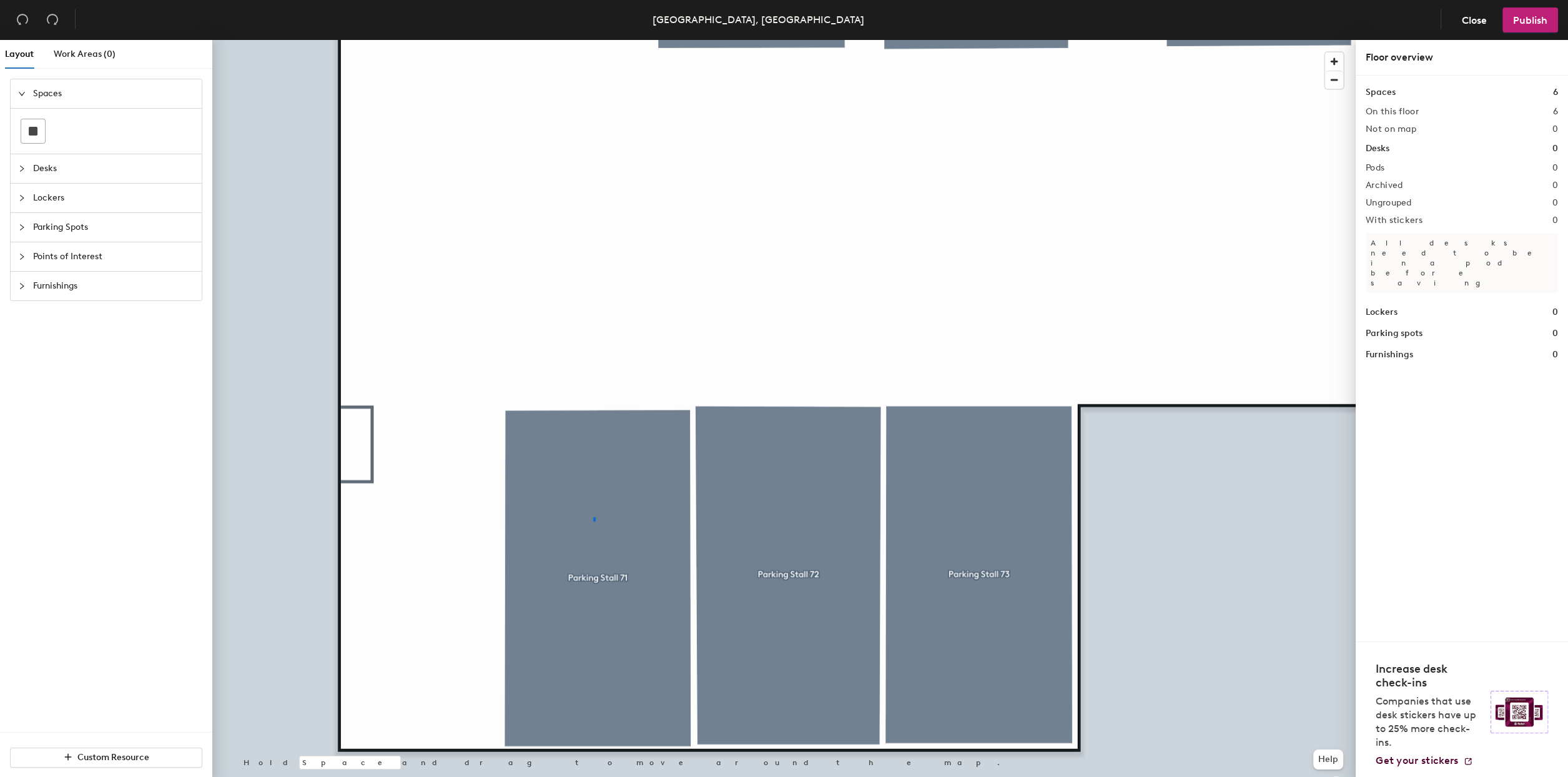
click at [593, 40] on div at bounding box center [784, 40] width 1143 height 0
click at [55, 228] on span "Parking Spots" at bounding box center [114, 227] width 161 height 29
click at [57, 254] on span "Points of Interest" at bounding box center [114, 256] width 161 height 29
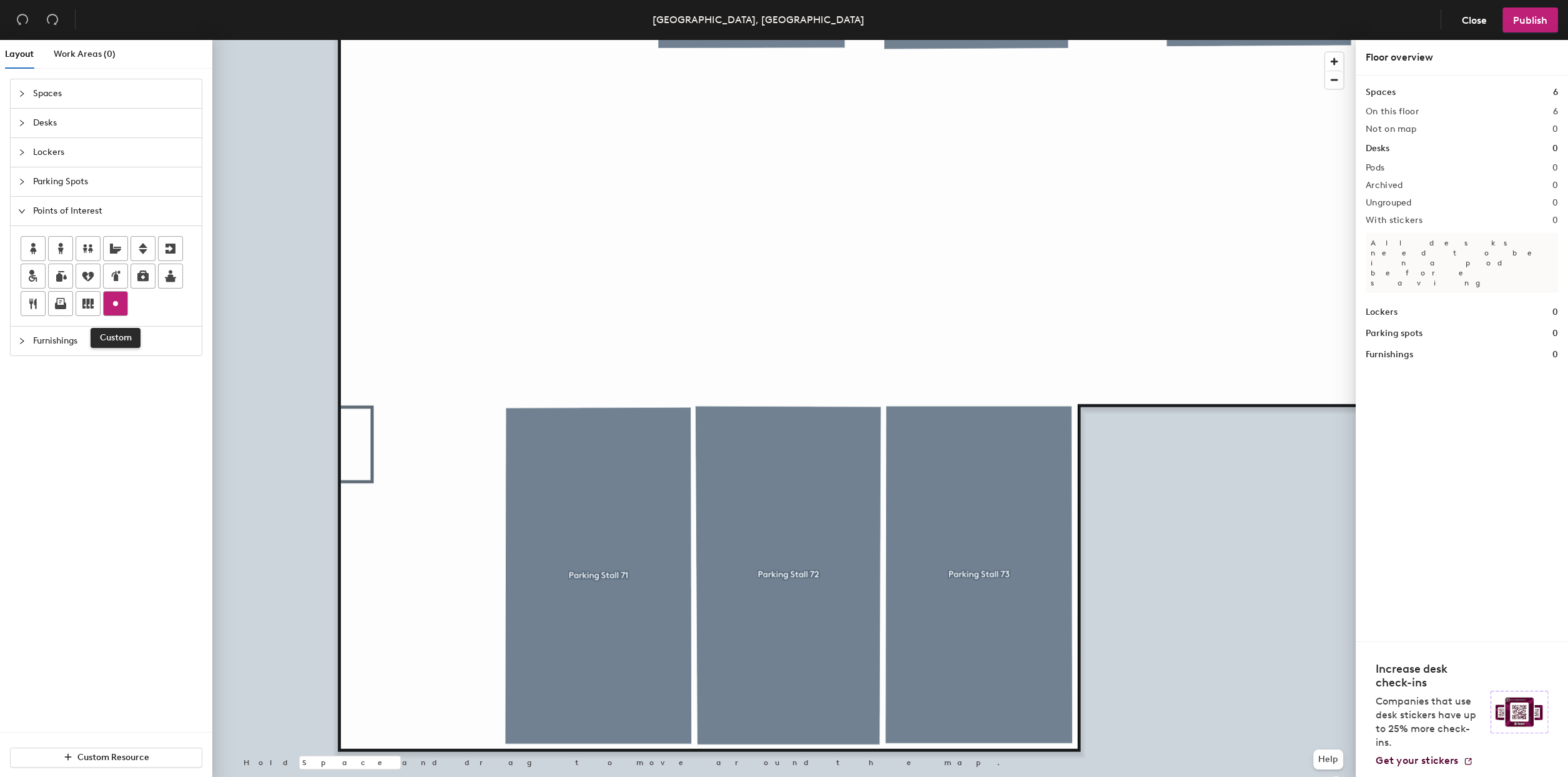
click at [115, 304] on circle at bounding box center [115, 303] width 5 height 5
click at [416, 547] on input "Custom" at bounding box center [415, 550] width 40 height 17
type input "A"
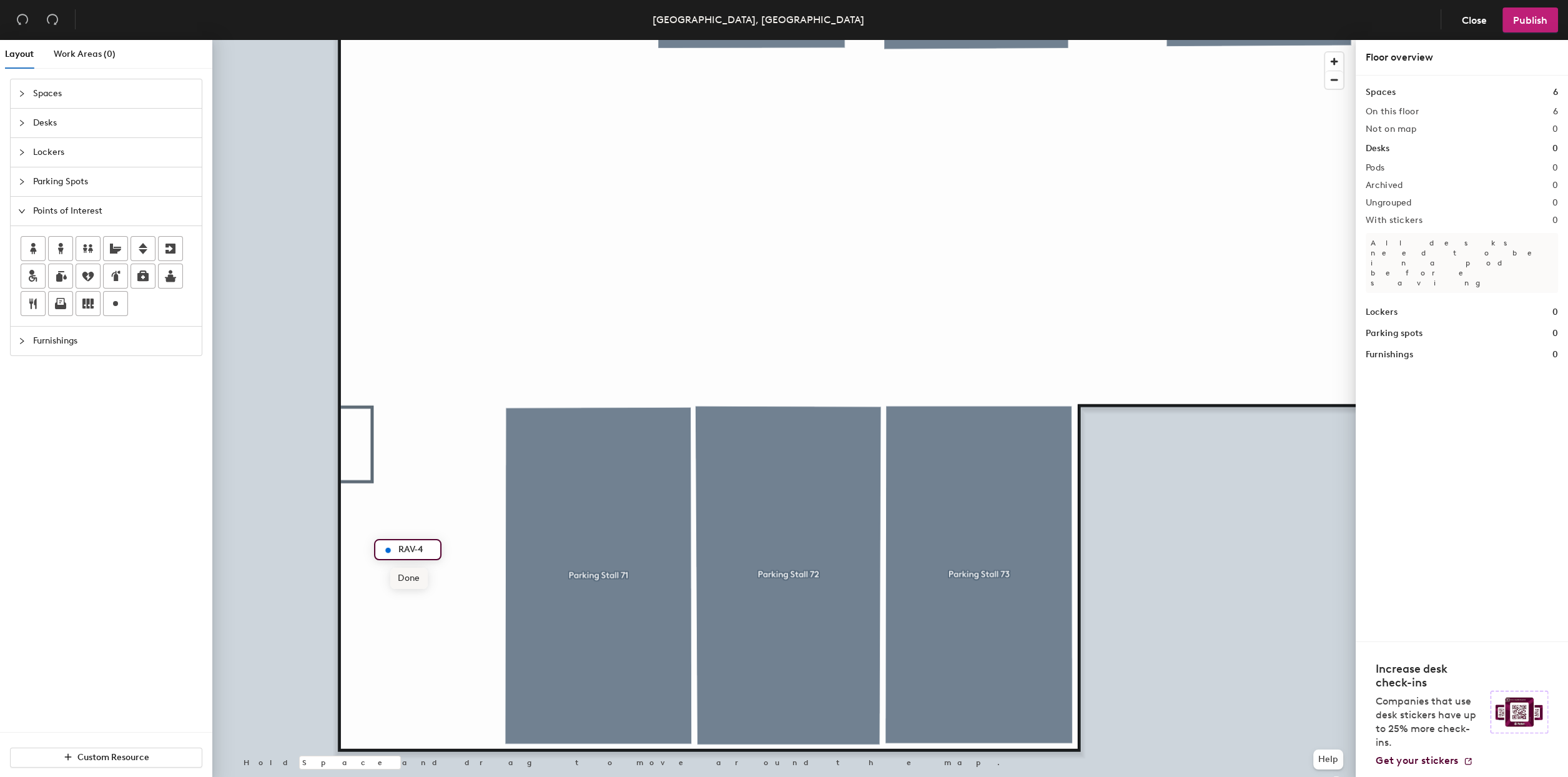
type input "RAV-4"
click at [416, 574] on span "Done" at bounding box center [409, 579] width 37 height 21
click at [61, 341] on span "Furnishings" at bounding box center [114, 341] width 161 height 29
click at [81, 241] on span "Furnishings" at bounding box center [114, 241] width 161 height 29
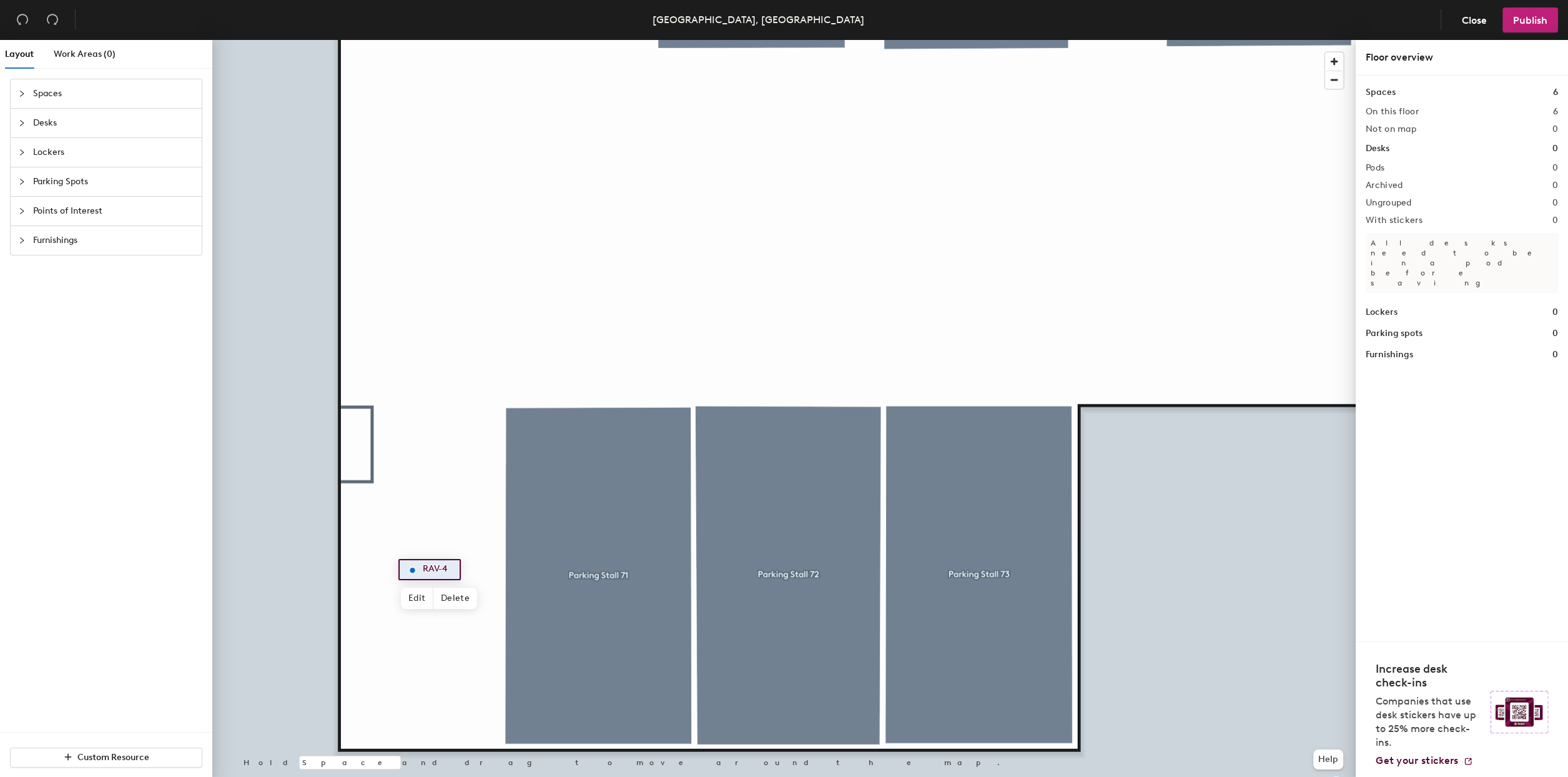
click at [488, 40] on div at bounding box center [784, 40] width 1143 height 0
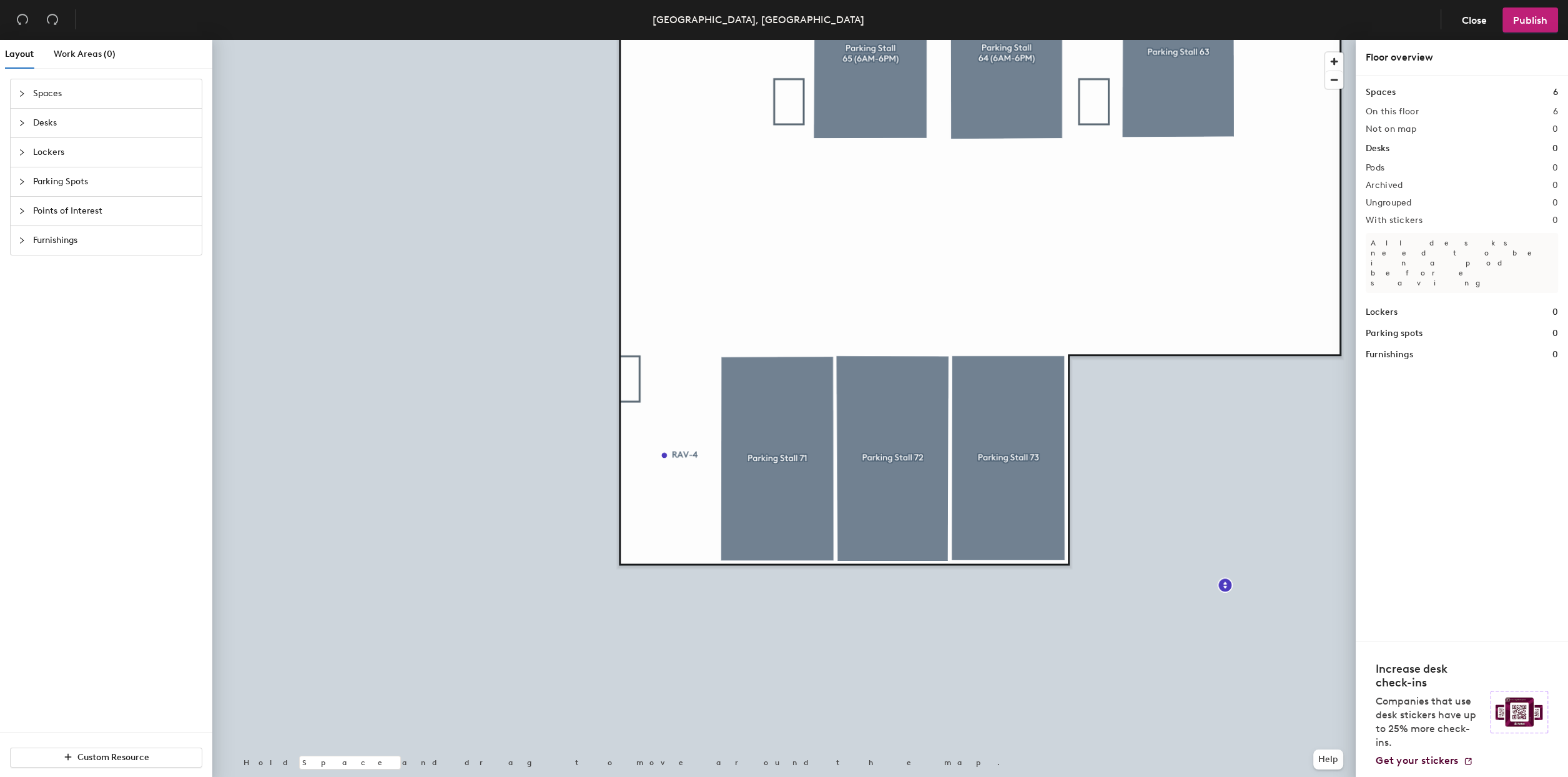
click at [55, 204] on span "Points of Interest" at bounding box center [114, 212] width 161 height 29
click at [174, 250] on icon at bounding box center [170, 249] width 10 height 10
type input "Exit"
click at [1114, 371] on span "Done" at bounding box center [1123, 371] width 37 height 21
click at [1225, 40] on div at bounding box center [784, 40] width 1143 height 0
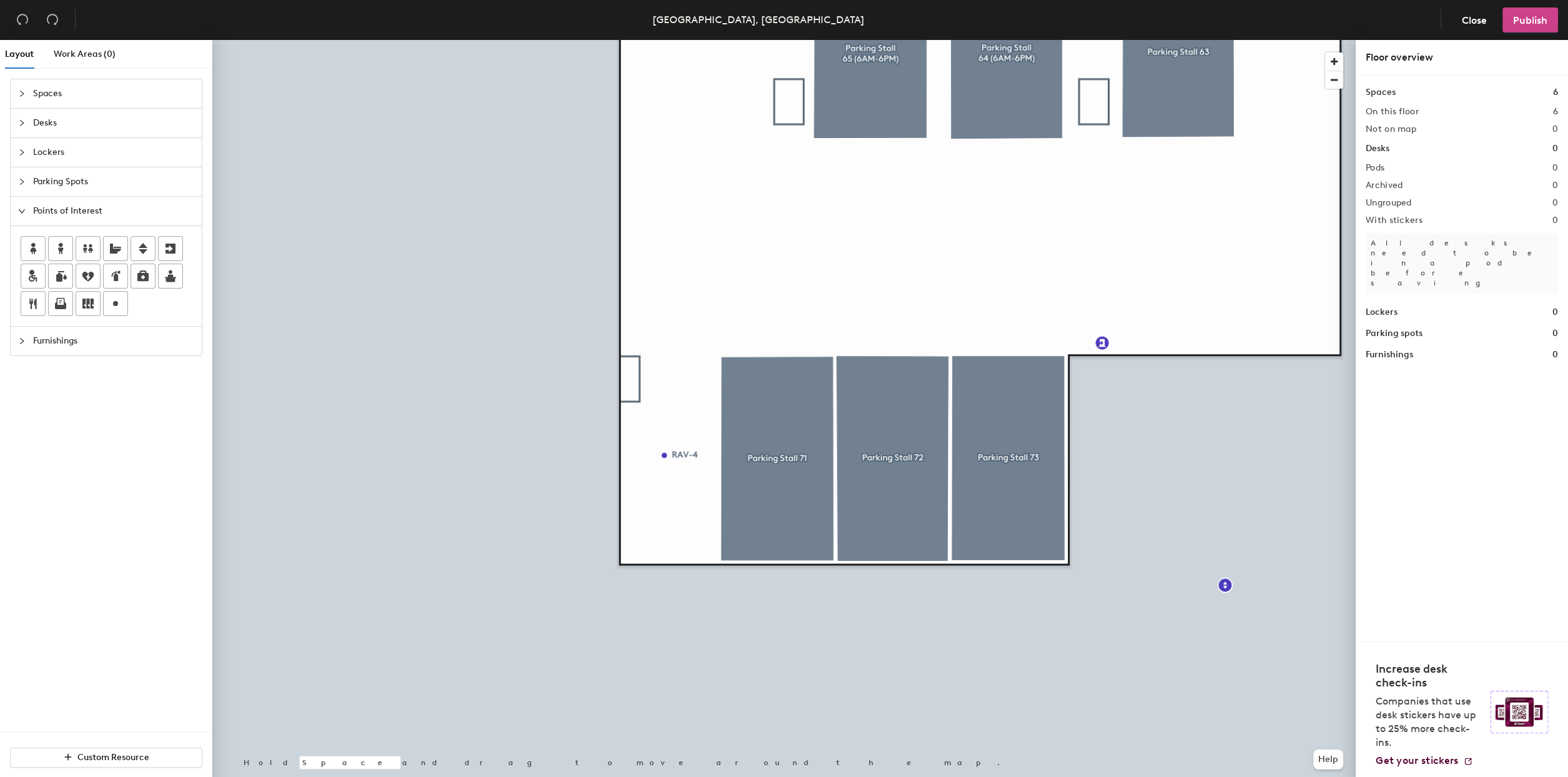
click at [1544, 15] on span "Publish" at bounding box center [1529, 20] width 34 height 12
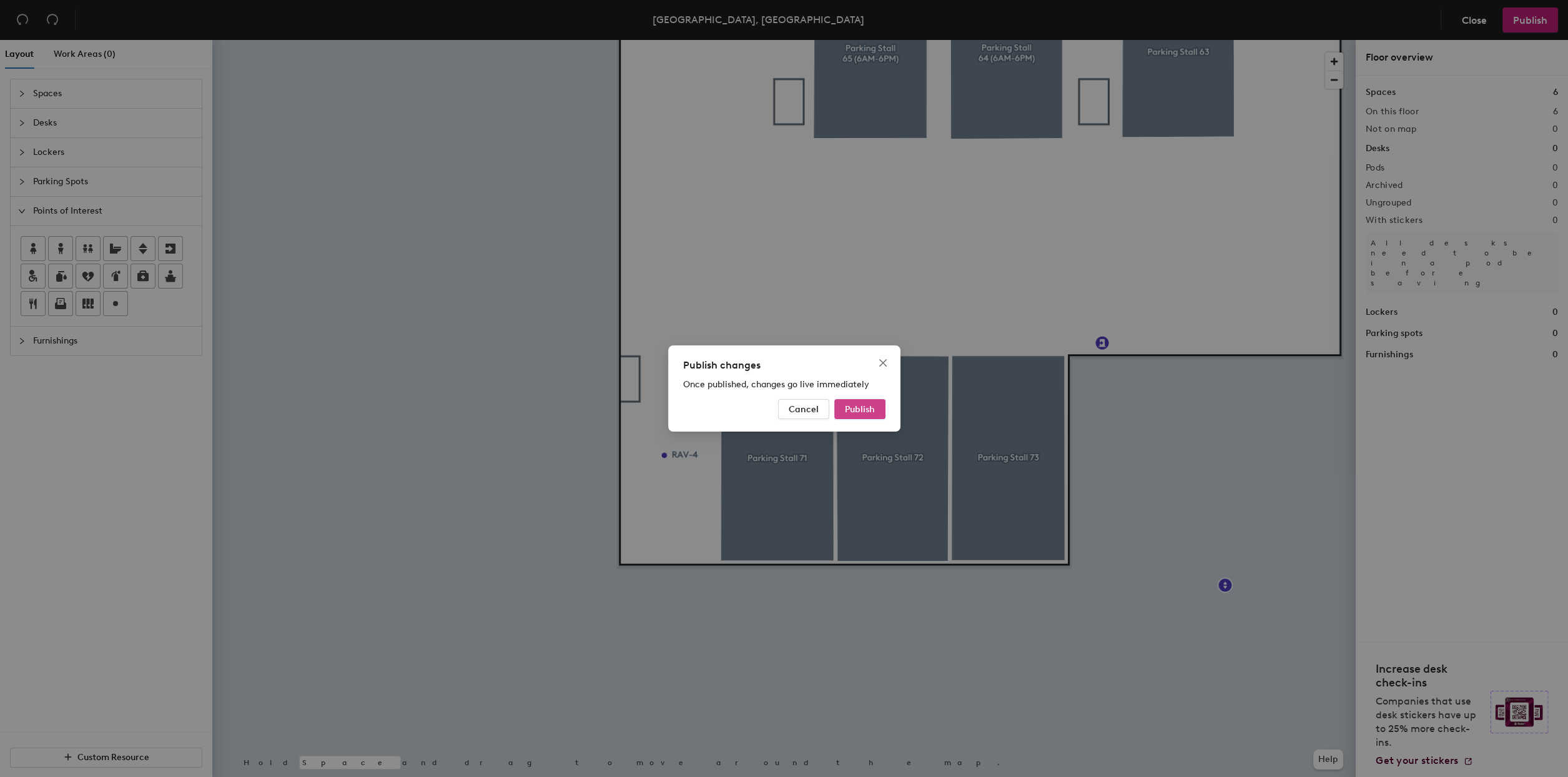
click at [848, 407] on span "Publish" at bounding box center [859, 409] width 30 height 11
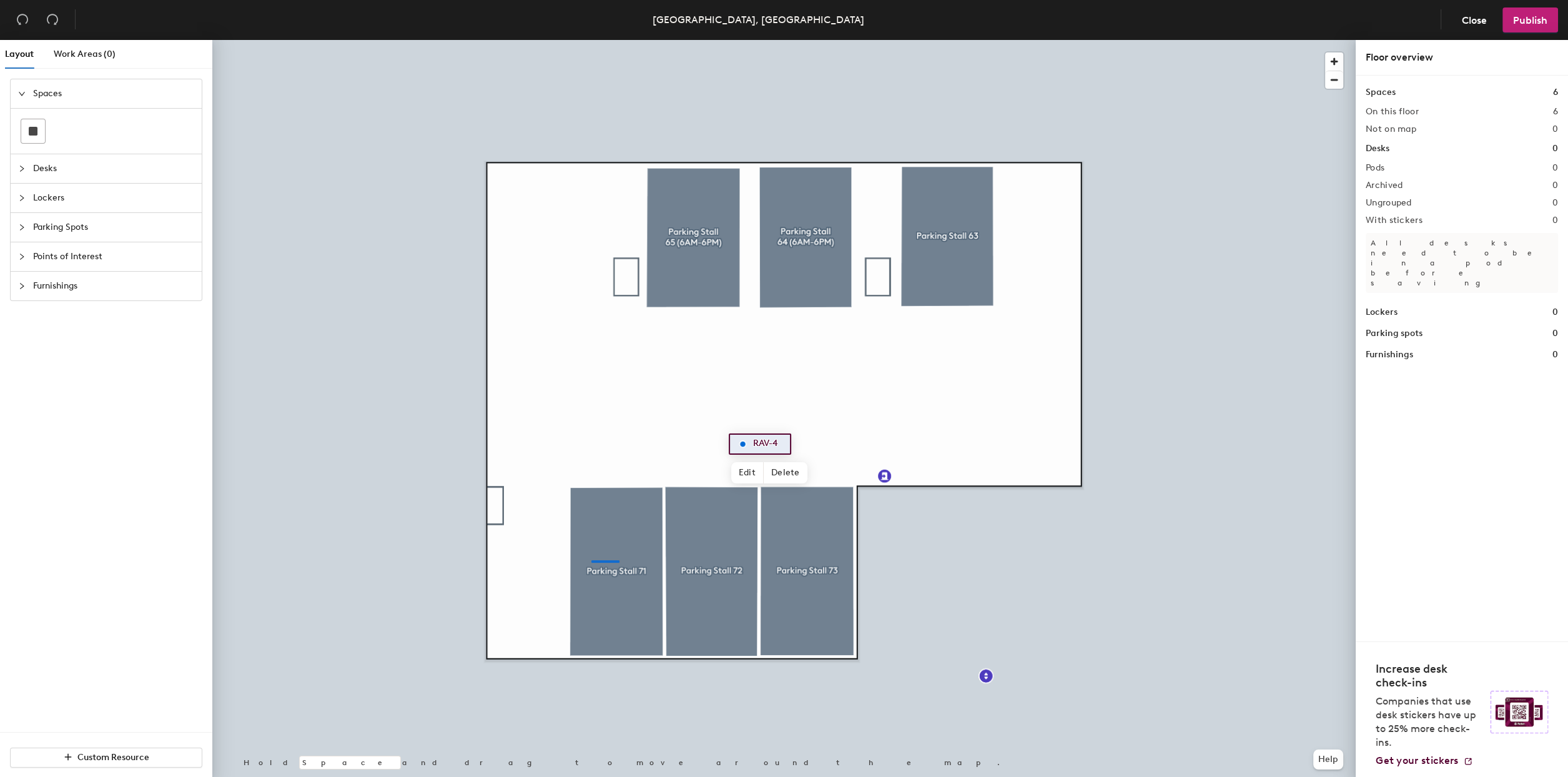
click at [584, 40] on div at bounding box center [784, 40] width 1143 height 0
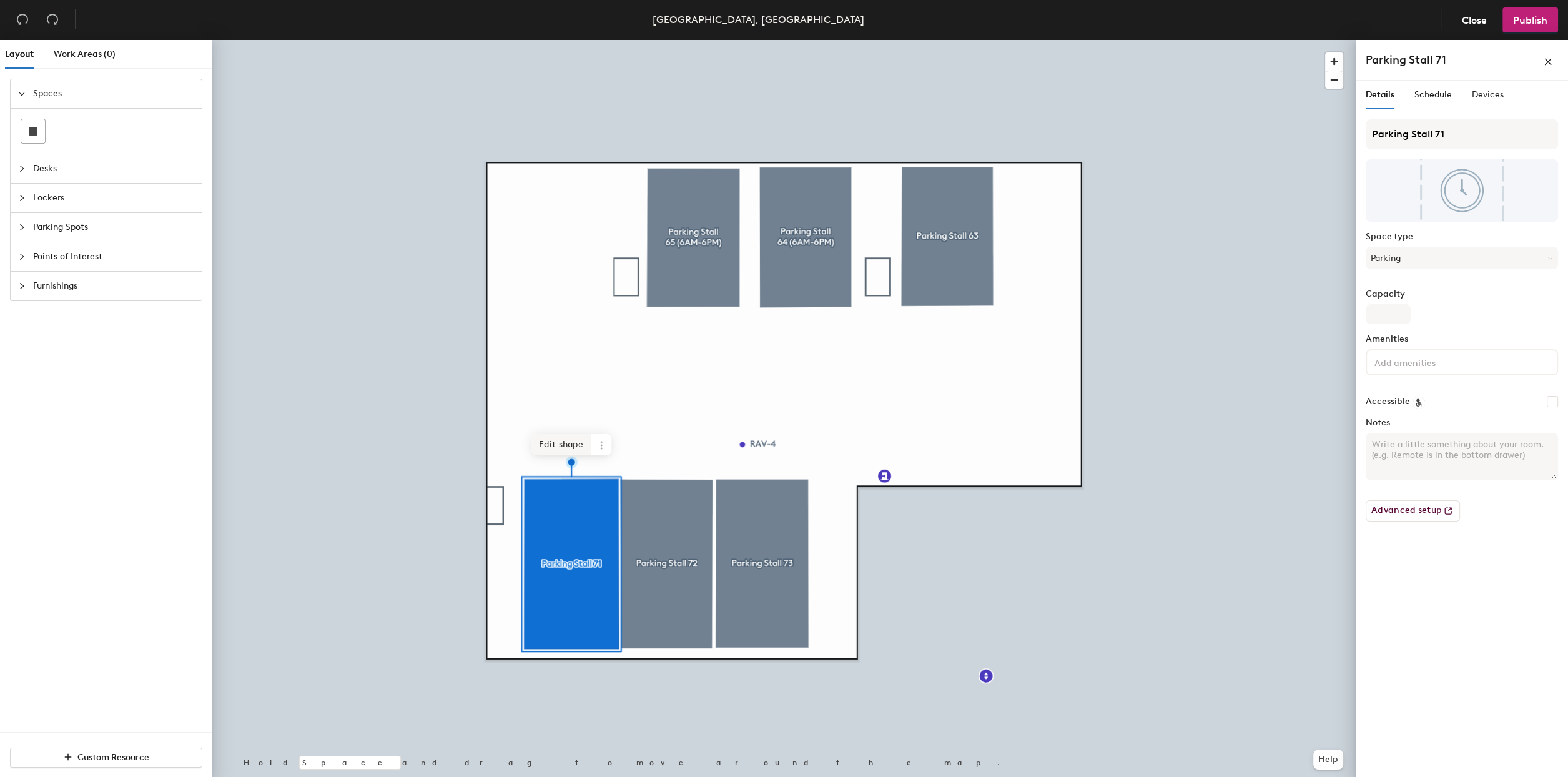
click at [554, 436] on span "Edit shape" at bounding box center [561, 445] width 60 height 21
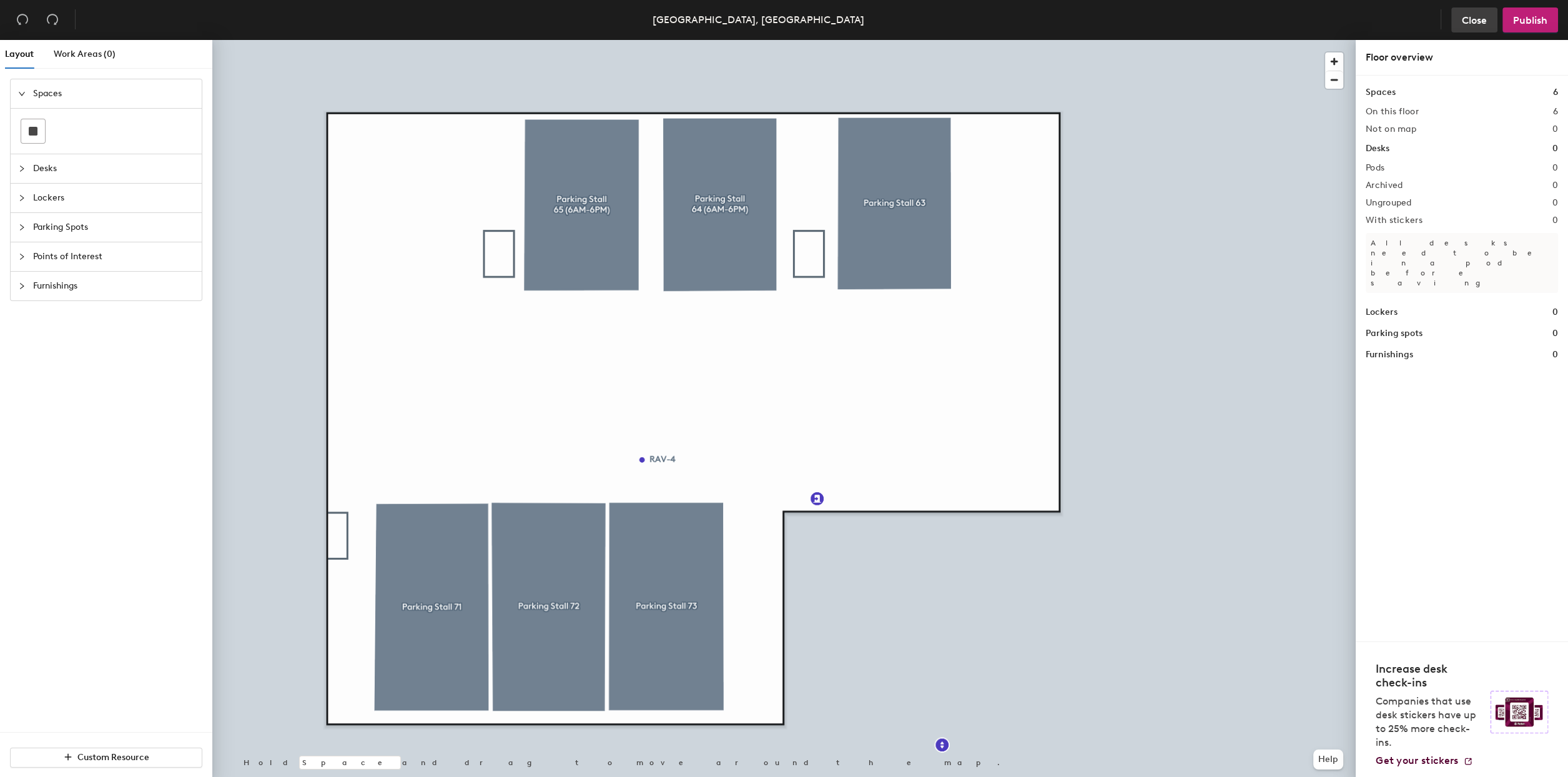
click at [1467, 18] on span "Close" at bounding box center [1474, 20] width 25 height 12
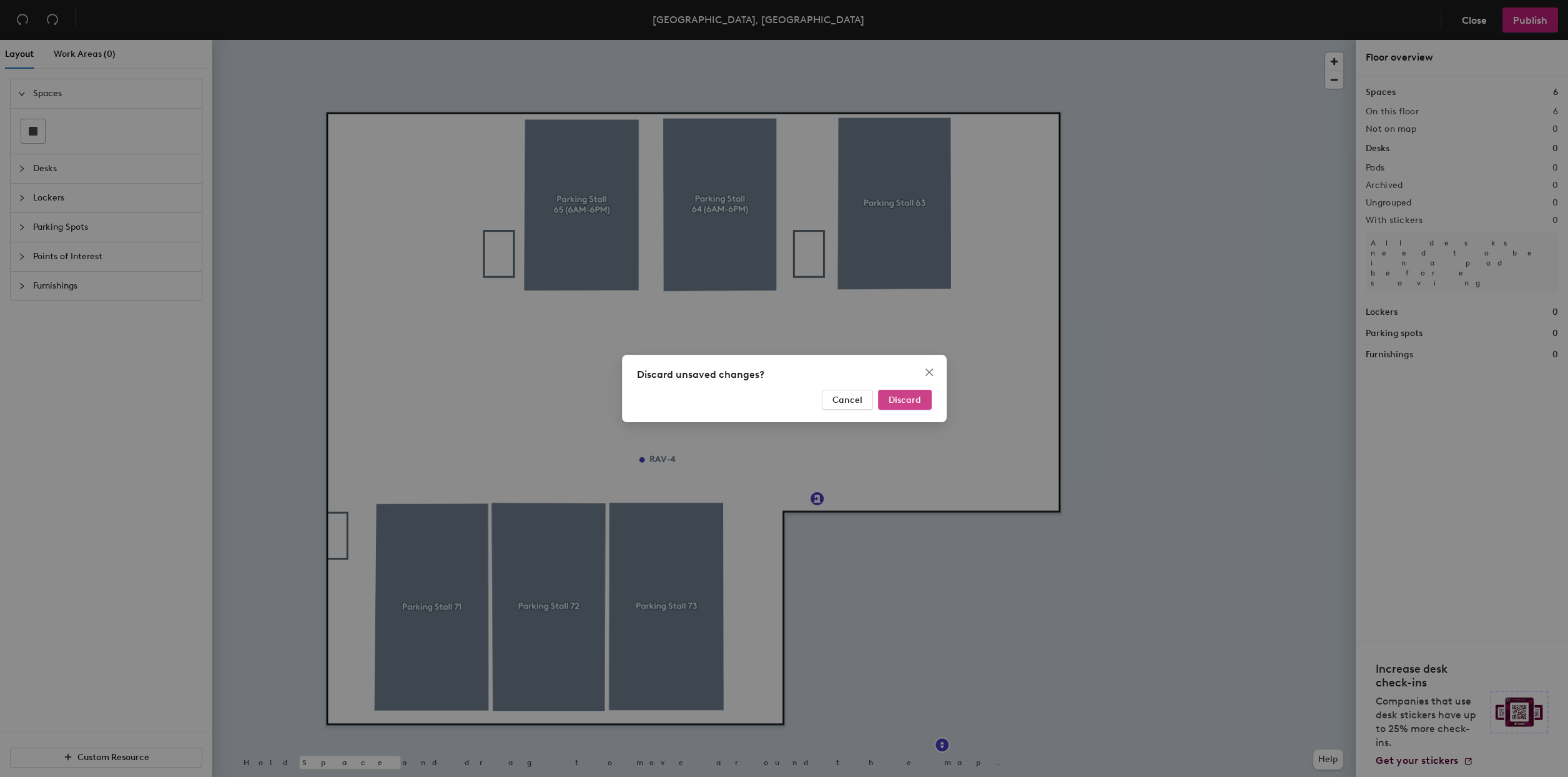
click at [910, 397] on span "Discard" at bounding box center [904, 399] width 32 height 11
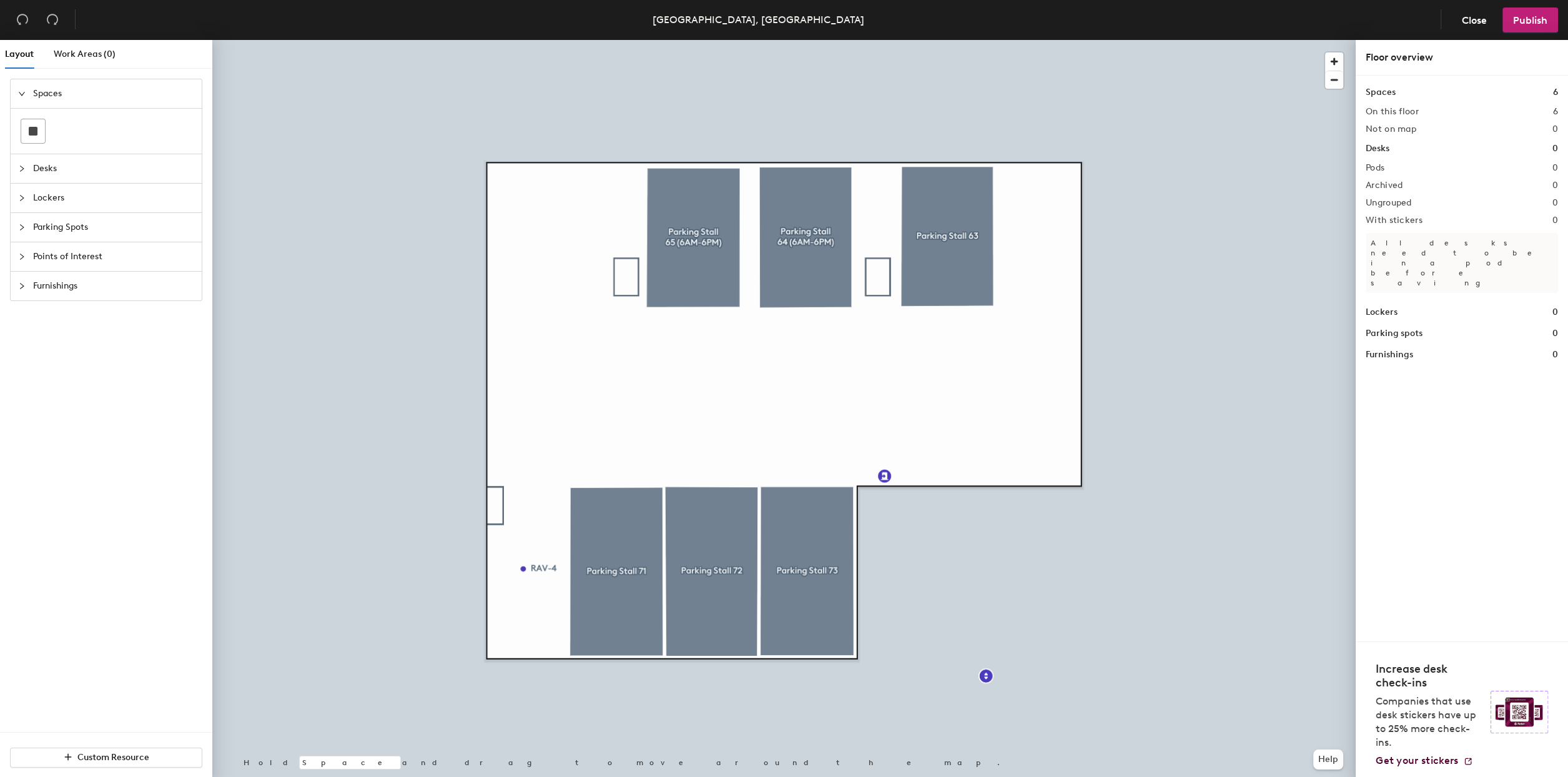
click at [540, 40] on div at bounding box center [784, 40] width 1143 height 0
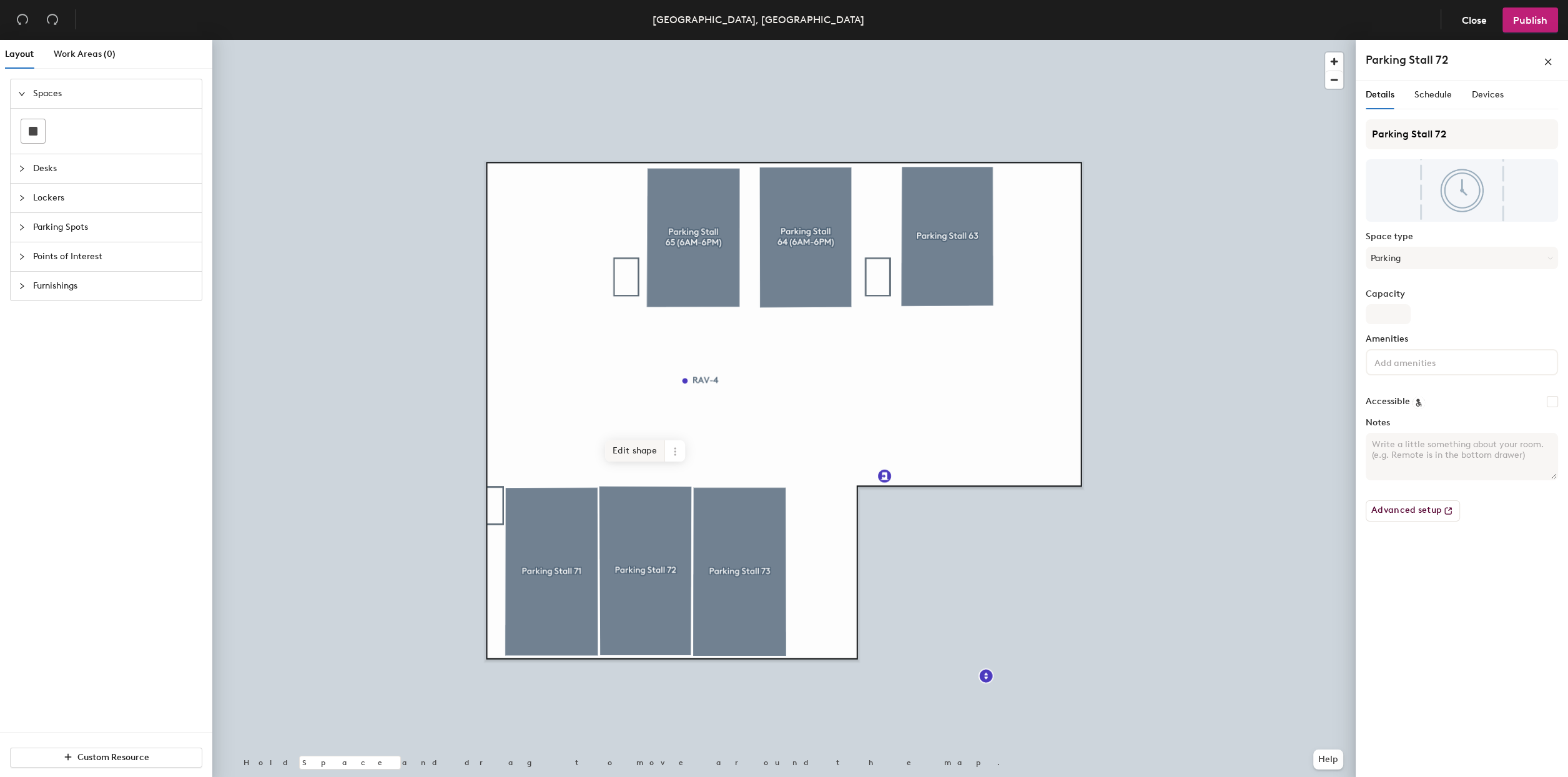
click at [630, 454] on span "Edit shape" at bounding box center [635, 451] width 60 height 21
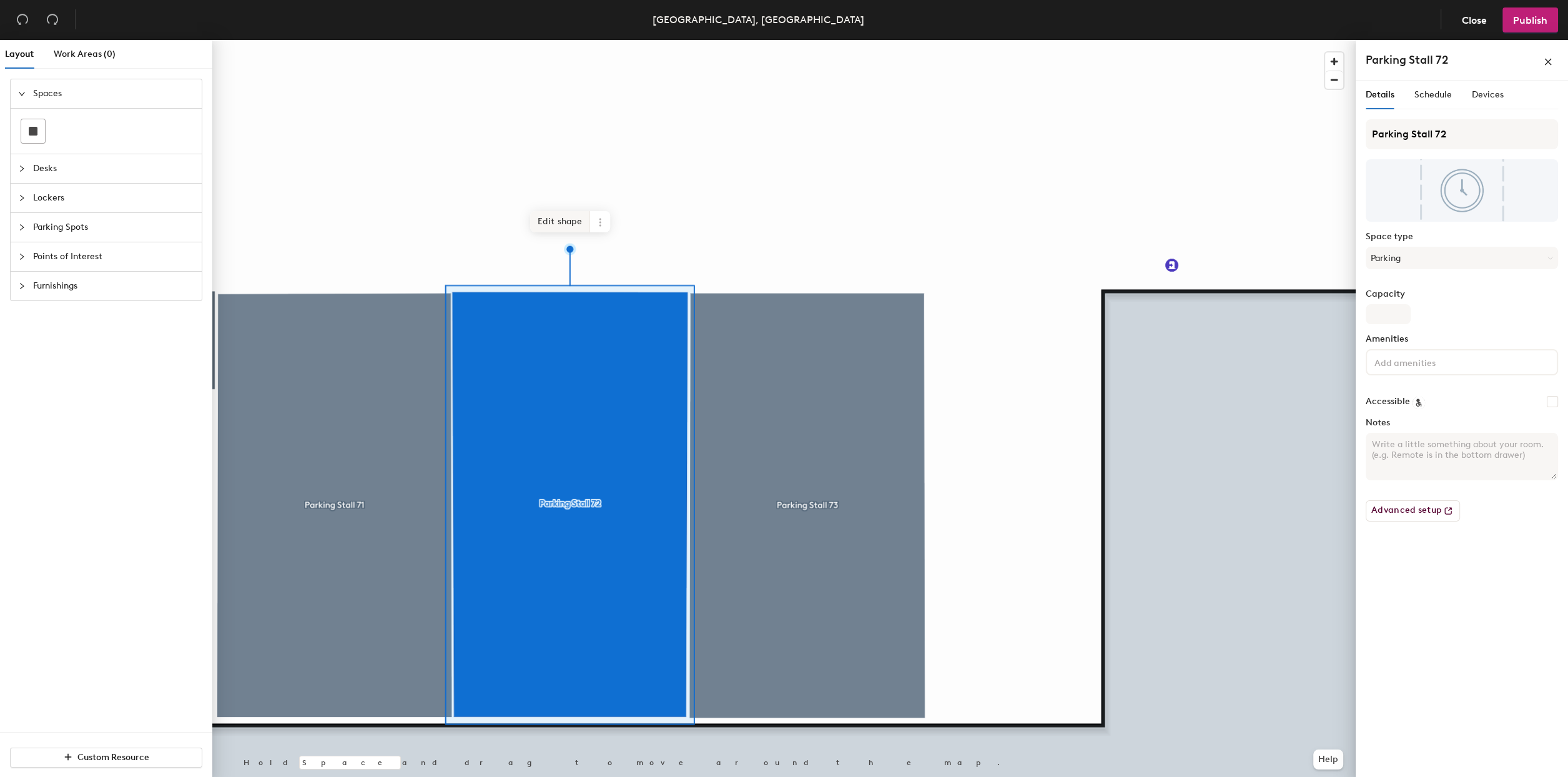
click at [566, 228] on span "Edit shape" at bounding box center [560, 221] width 60 height 21
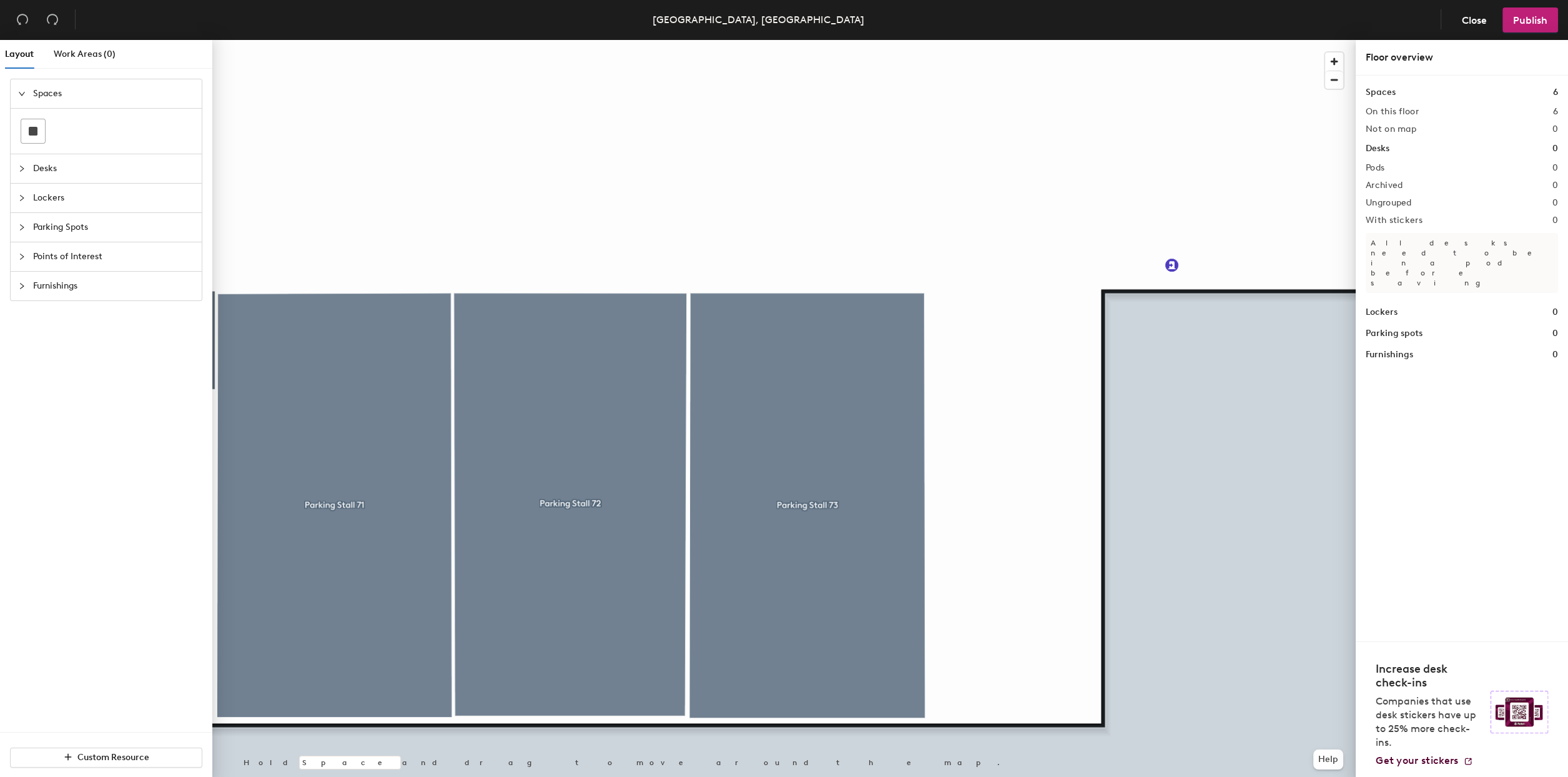
click at [684, 40] on div at bounding box center [784, 40] width 1143 height 0
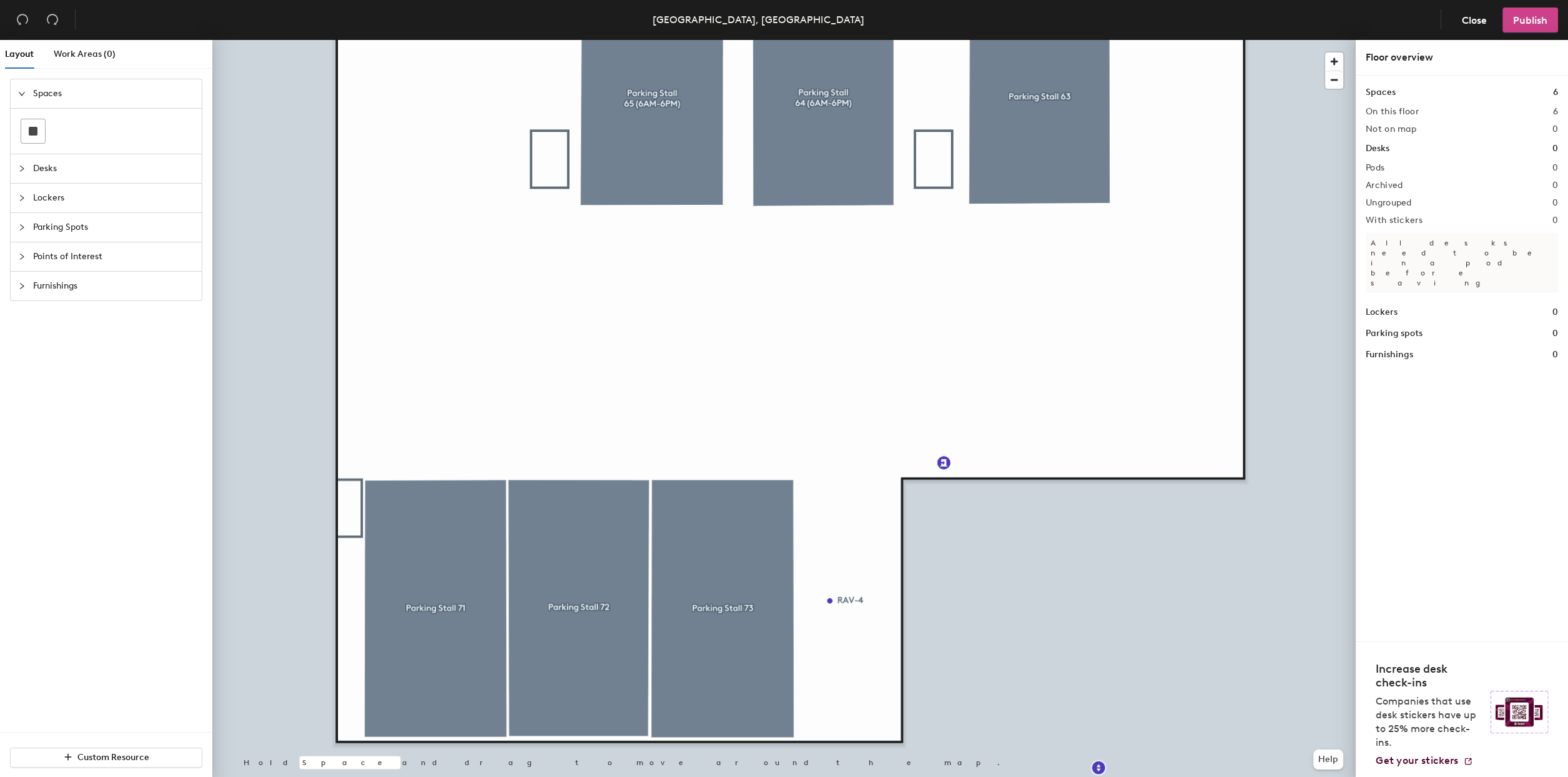
click at [1542, 23] on span "Publish" at bounding box center [1529, 20] width 34 height 12
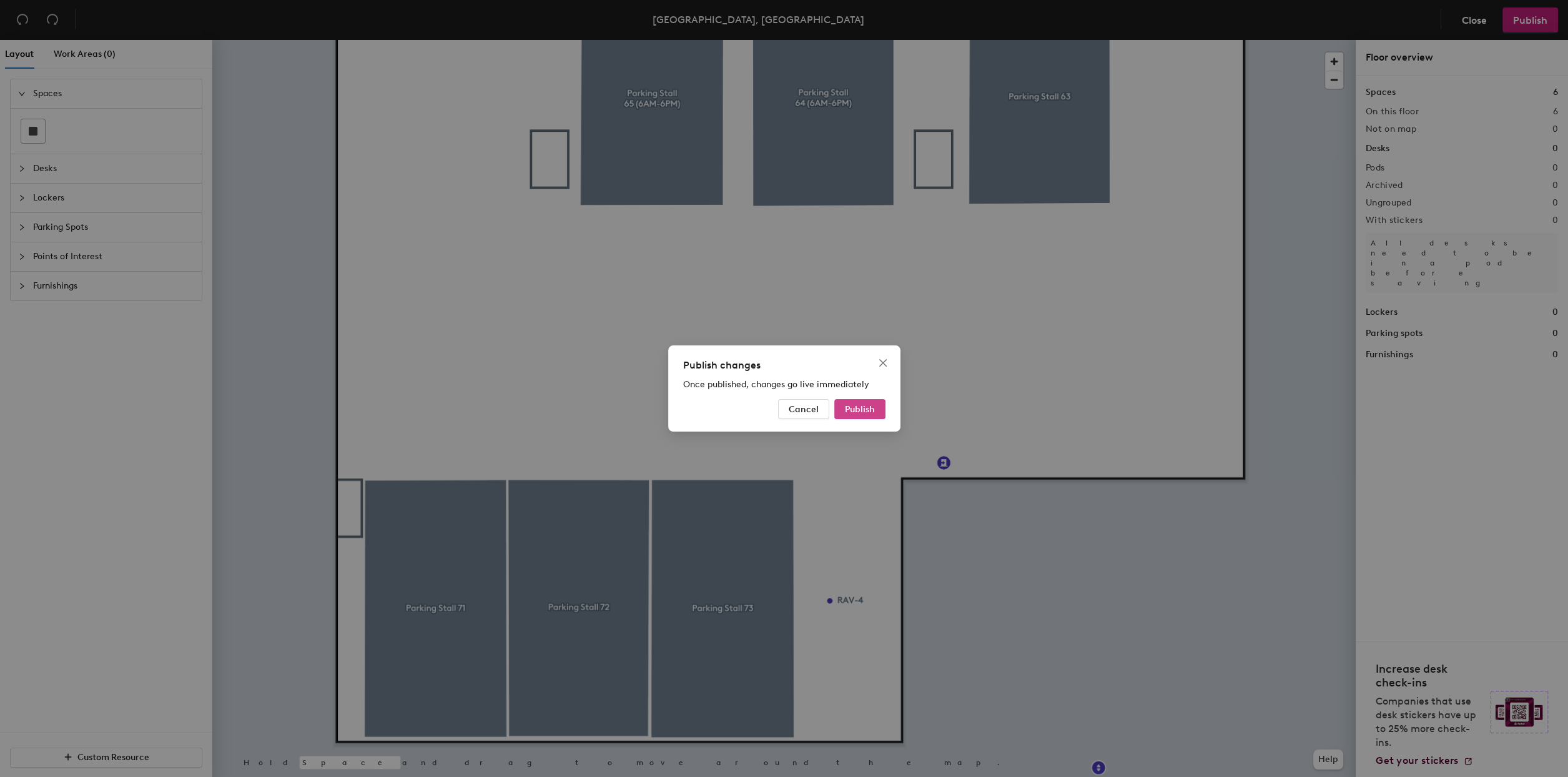
click at [854, 409] on span "Publish" at bounding box center [859, 409] width 30 height 11
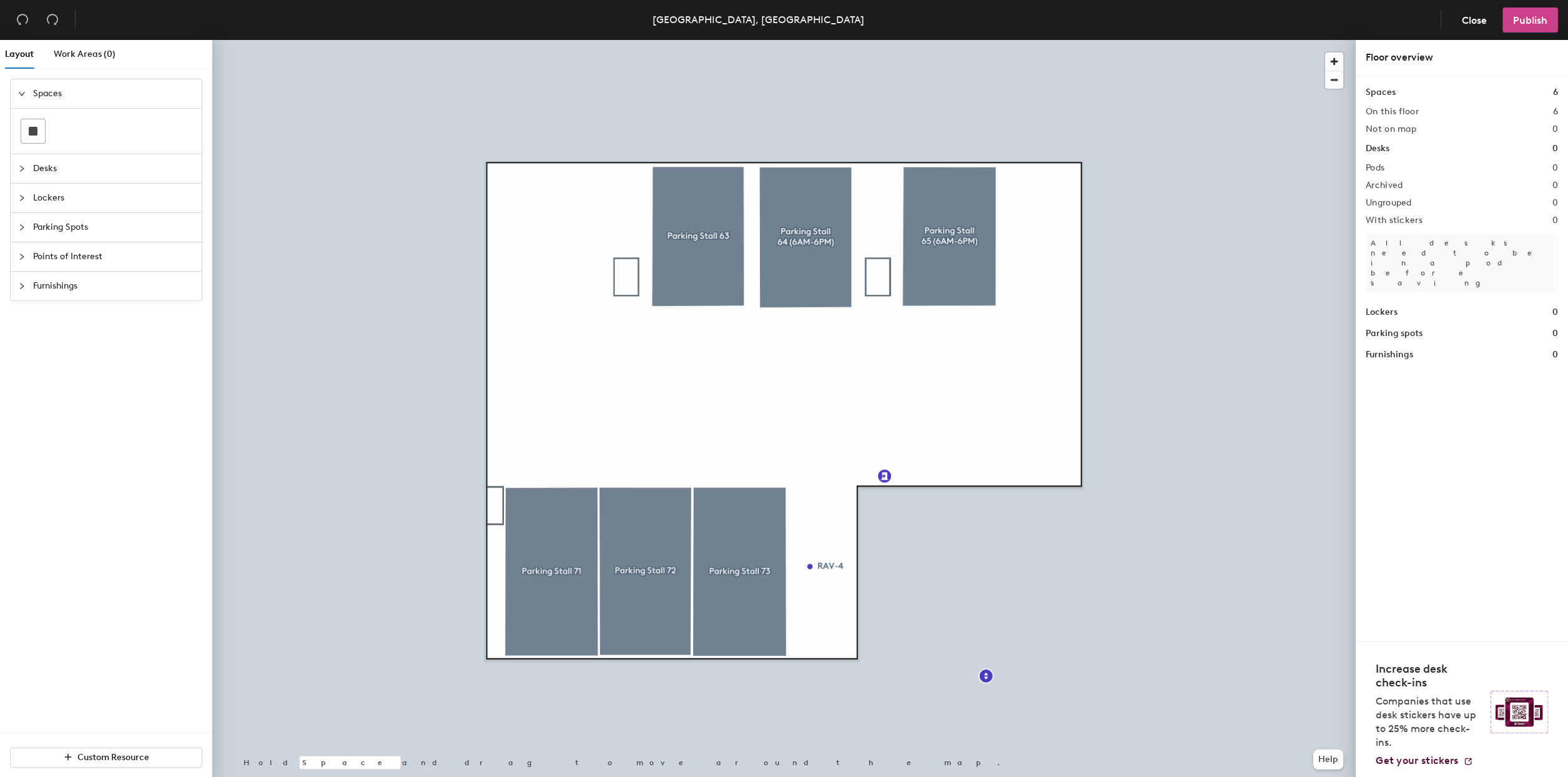
click at [1537, 20] on span "Publish" at bounding box center [1529, 20] width 34 height 12
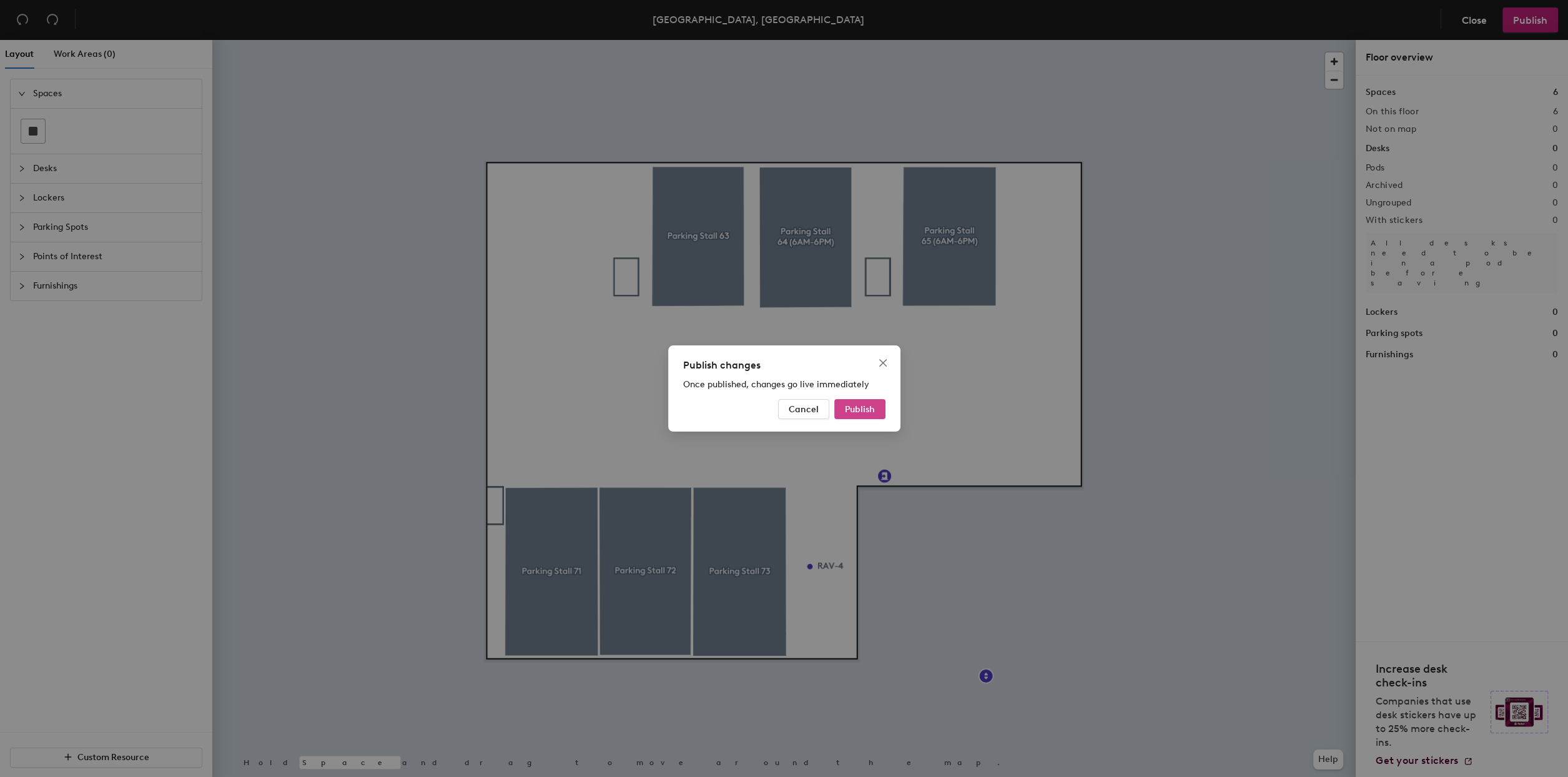
click at [869, 408] on span "Publish" at bounding box center [859, 409] width 30 height 11
